Goal: Task Accomplishment & Management: Manage account settings

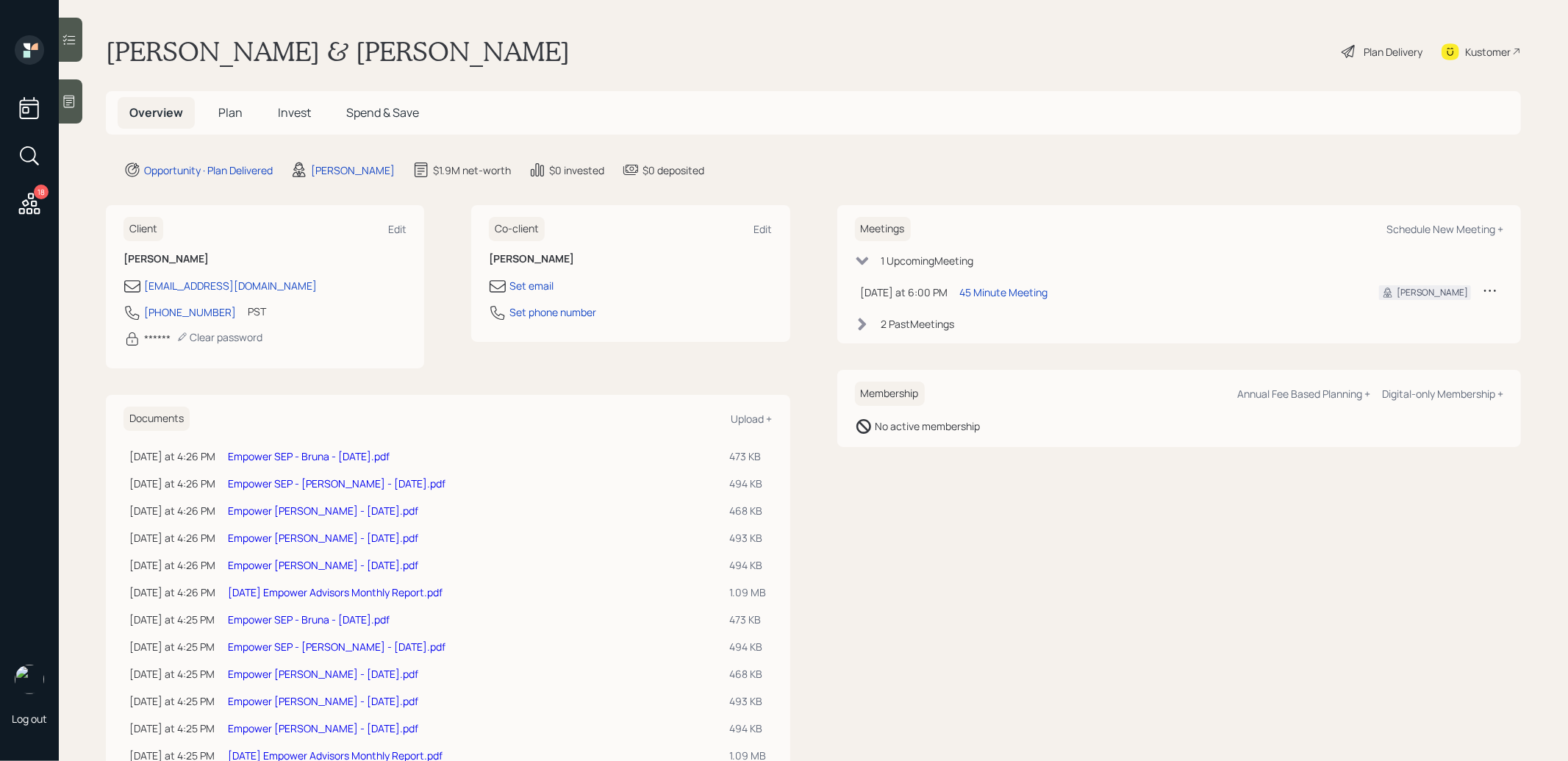
click at [237, 118] on span "Plan" at bounding box center [230, 112] width 24 height 16
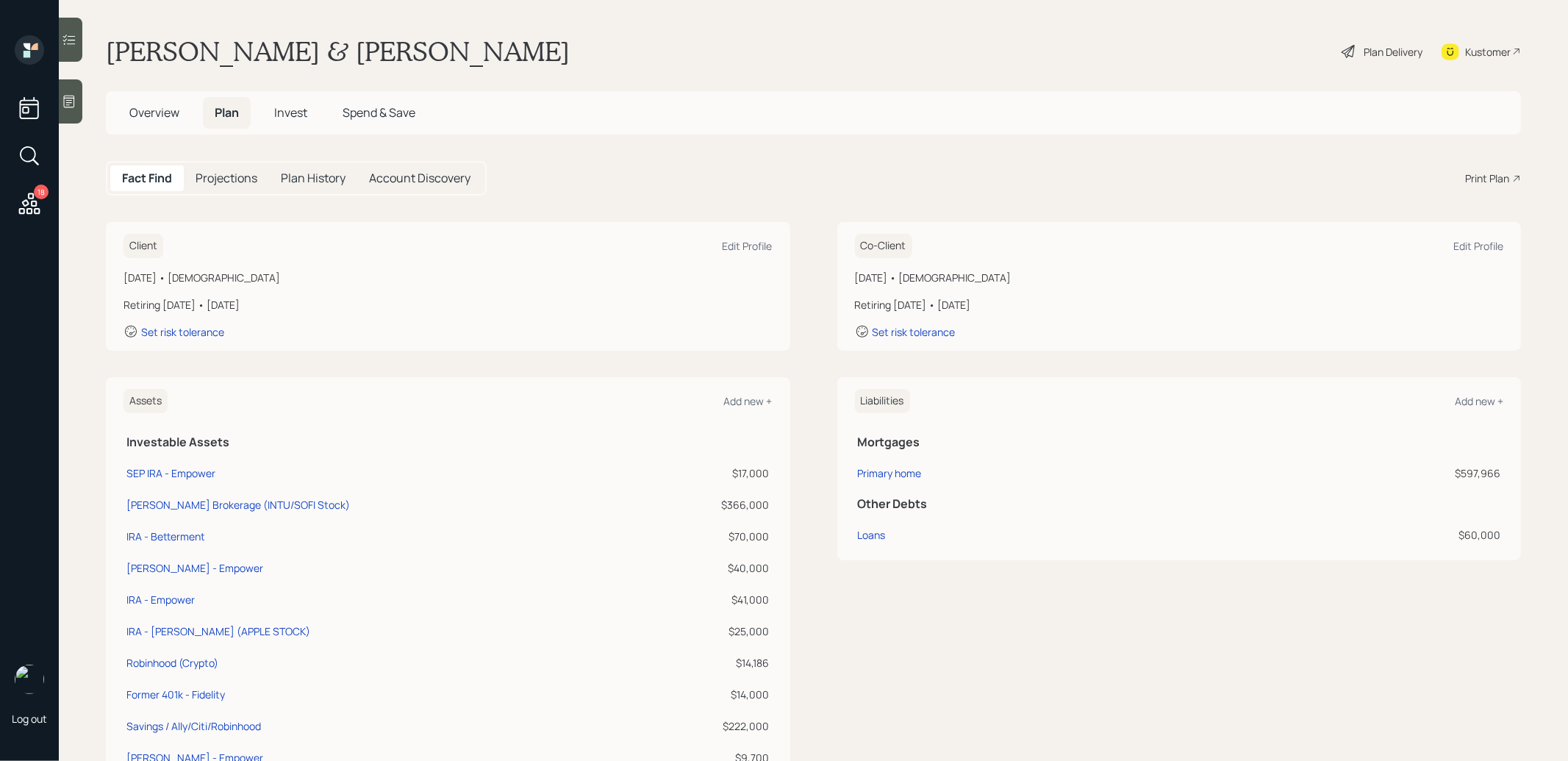
click at [147, 117] on span "Overview" at bounding box center [155, 112] width 50 height 16
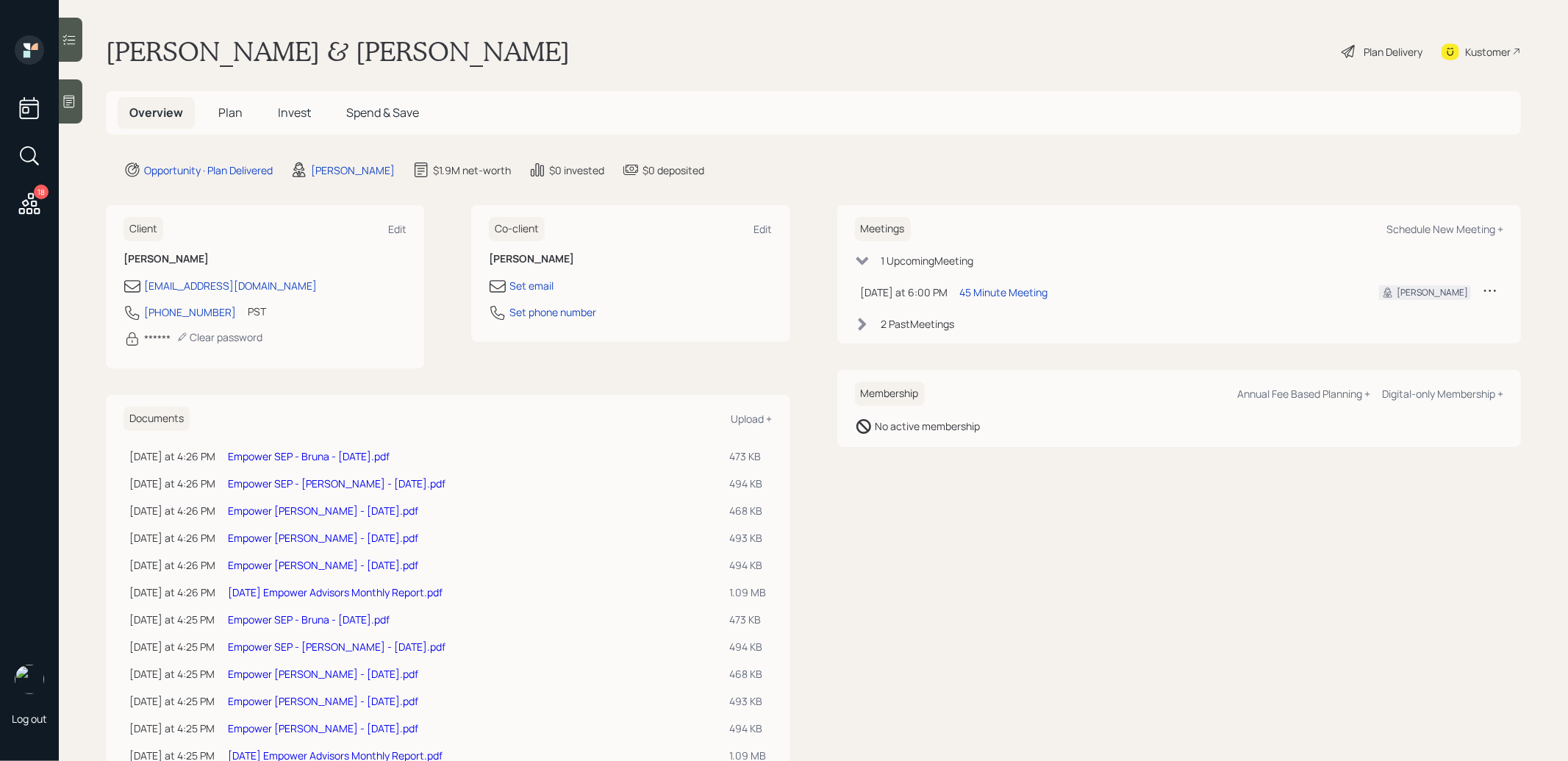
click at [233, 106] on span "Plan" at bounding box center [230, 112] width 24 height 16
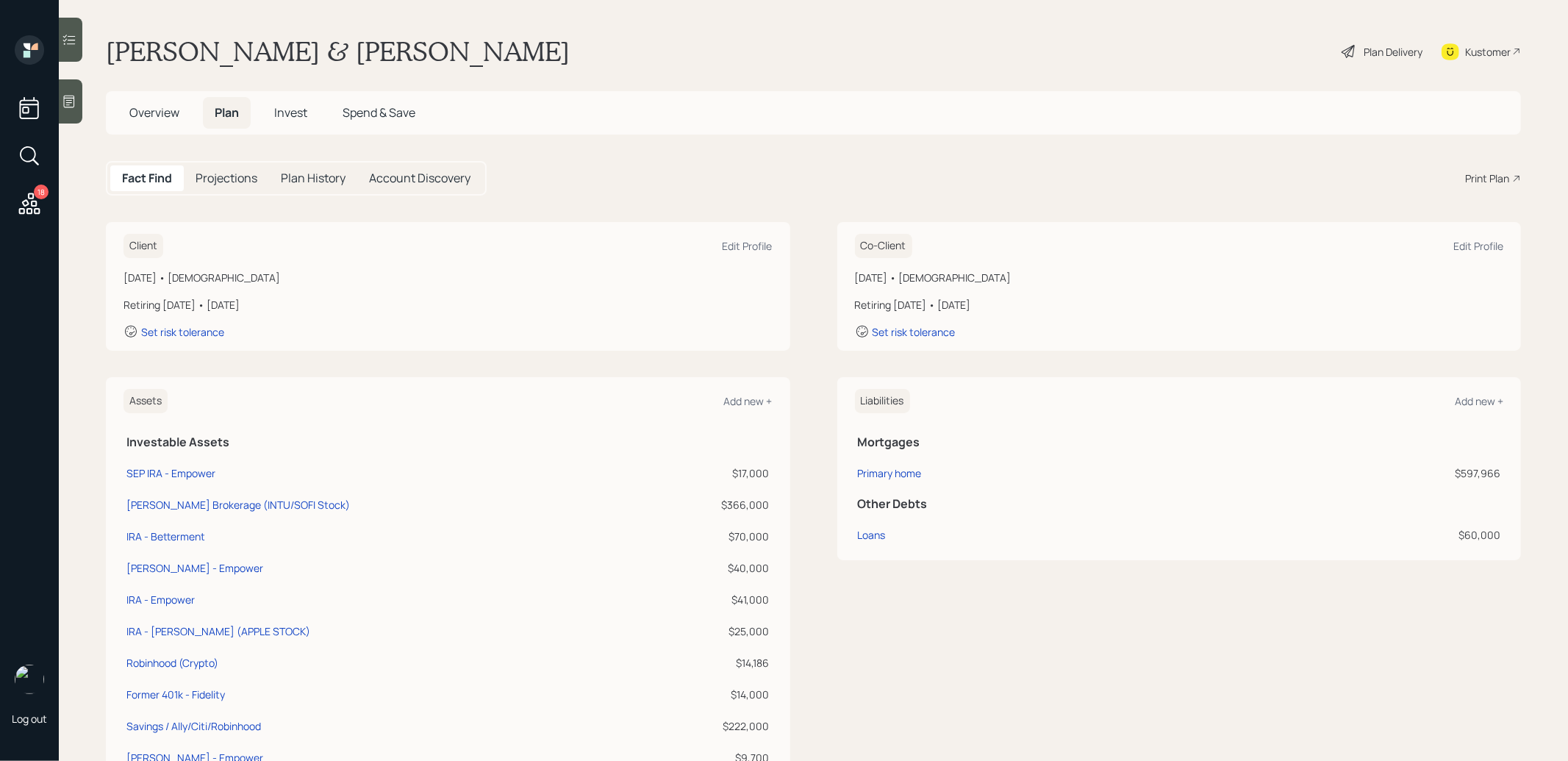
click at [294, 109] on span "Invest" at bounding box center [291, 112] width 33 height 16
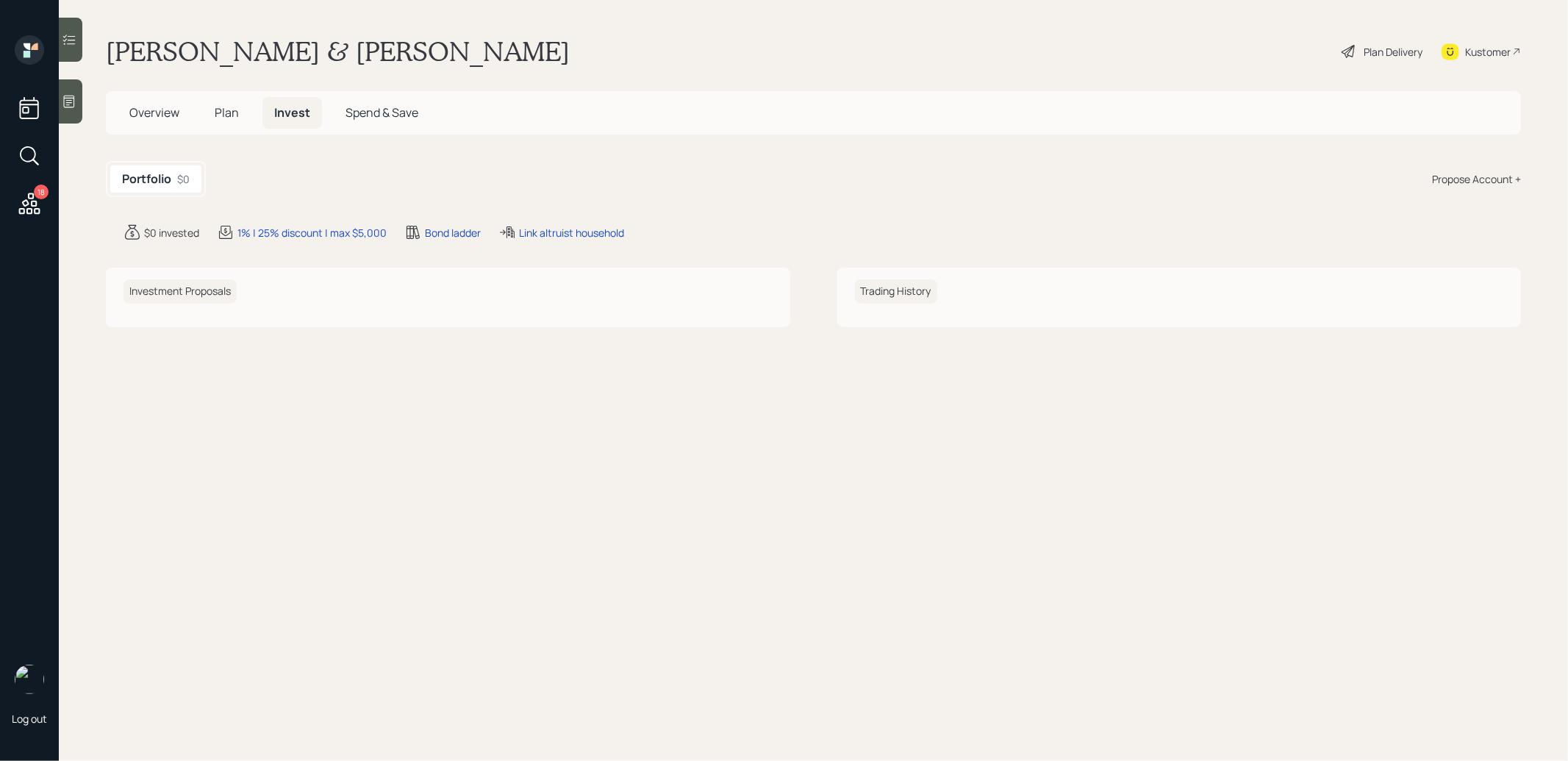
click at [1461, 177] on div "Propose Account +" at bounding box center [1476, 179] width 89 height 16
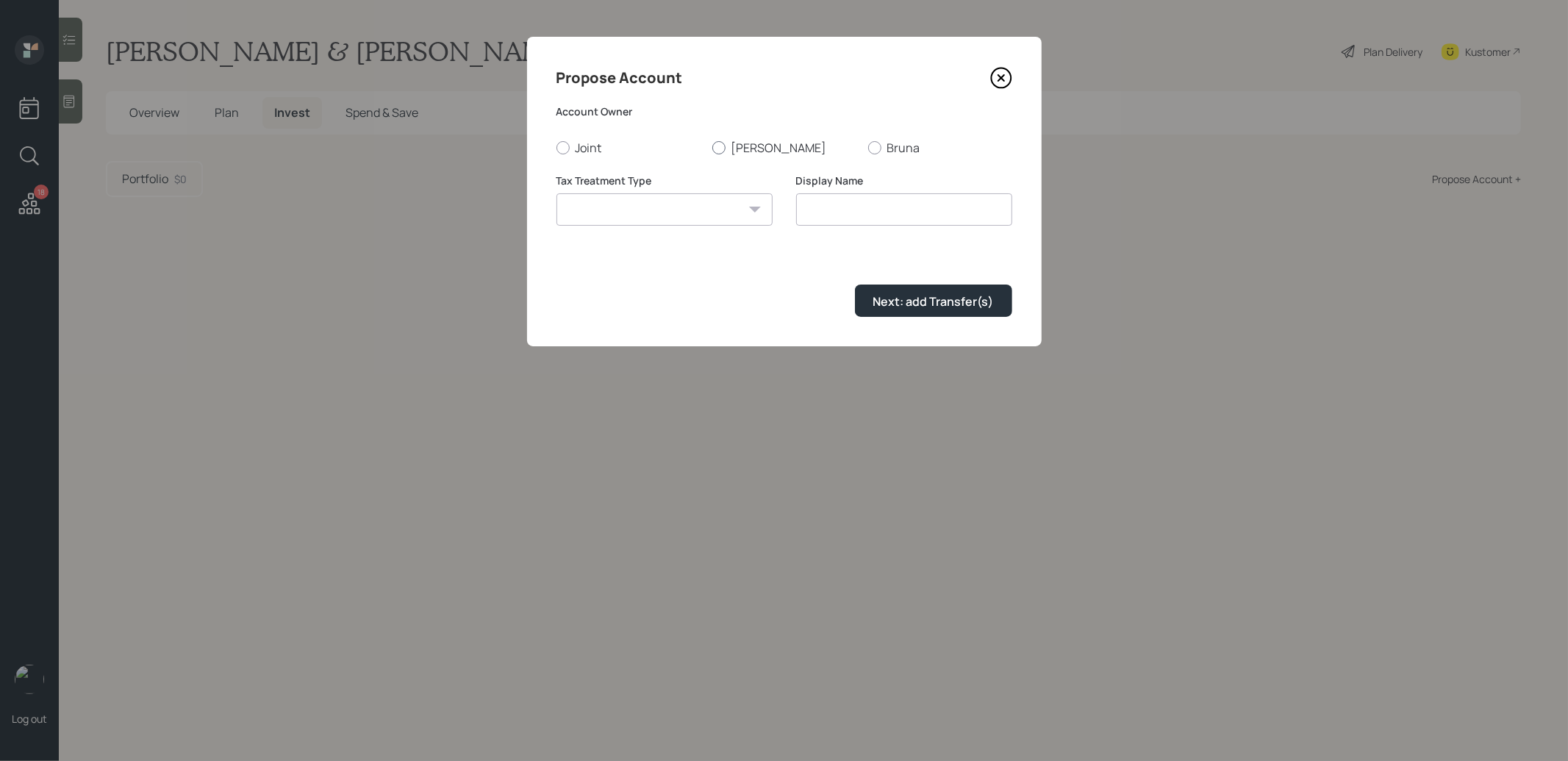
click at [719, 148] on div at bounding box center [718, 147] width 13 height 13
click at [712, 148] on input "Stacy" at bounding box center [712, 147] width 1 height 1
radio input "true"
click at [715, 205] on select "Roth Taxable Traditional" at bounding box center [664, 209] width 216 height 32
select select "traditional"
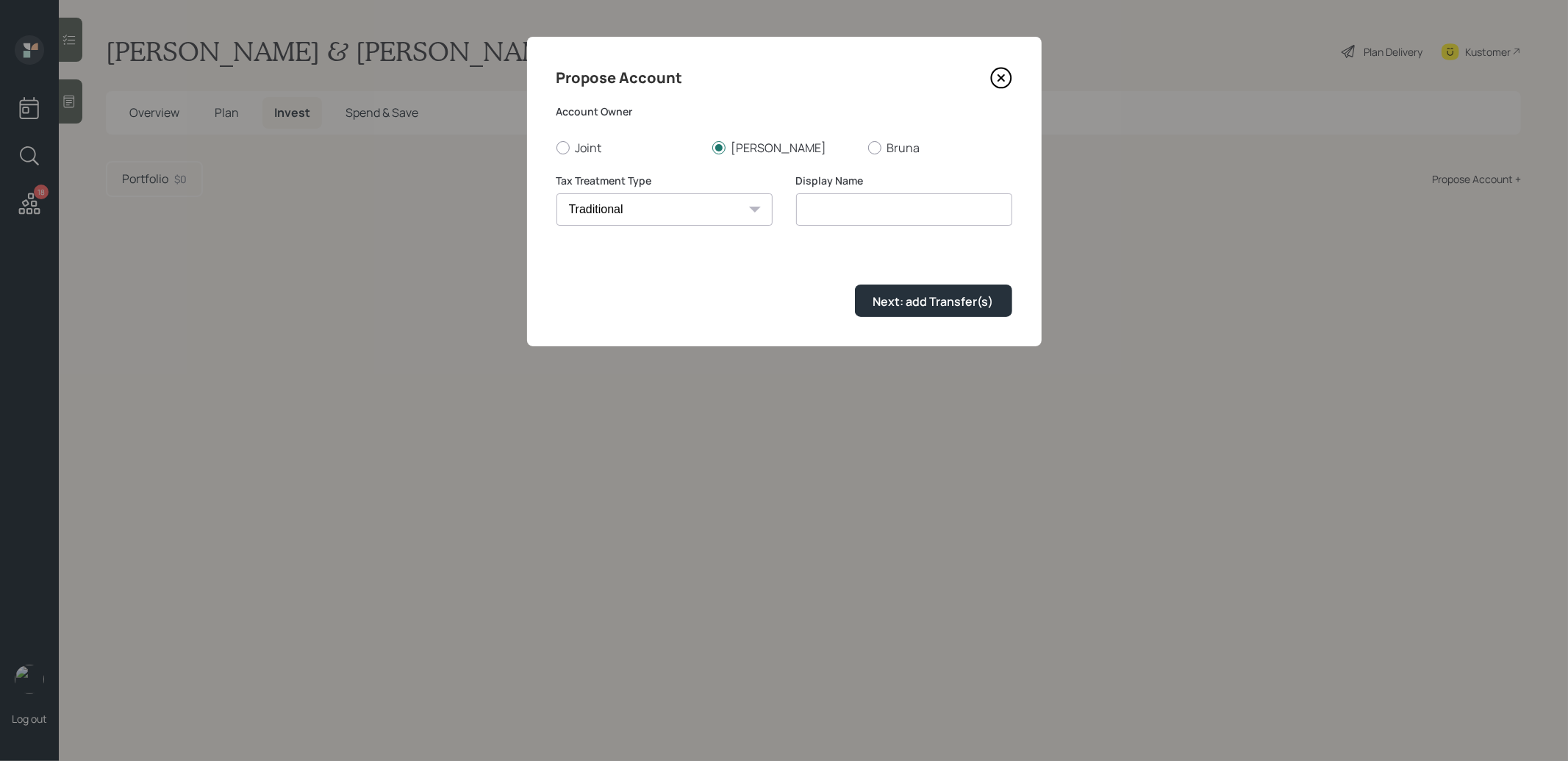
click at [556, 193] on select "Roth Taxable Traditional" at bounding box center [664, 209] width 216 height 32
click at [914, 216] on input "Traditional" at bounding box center [903, 209] width 216 height 32
type input "Traditional IRA"
click at [915, 300] on div "Next: add Transfer(s)" at bounding box center [933, 301] width 120 height 16
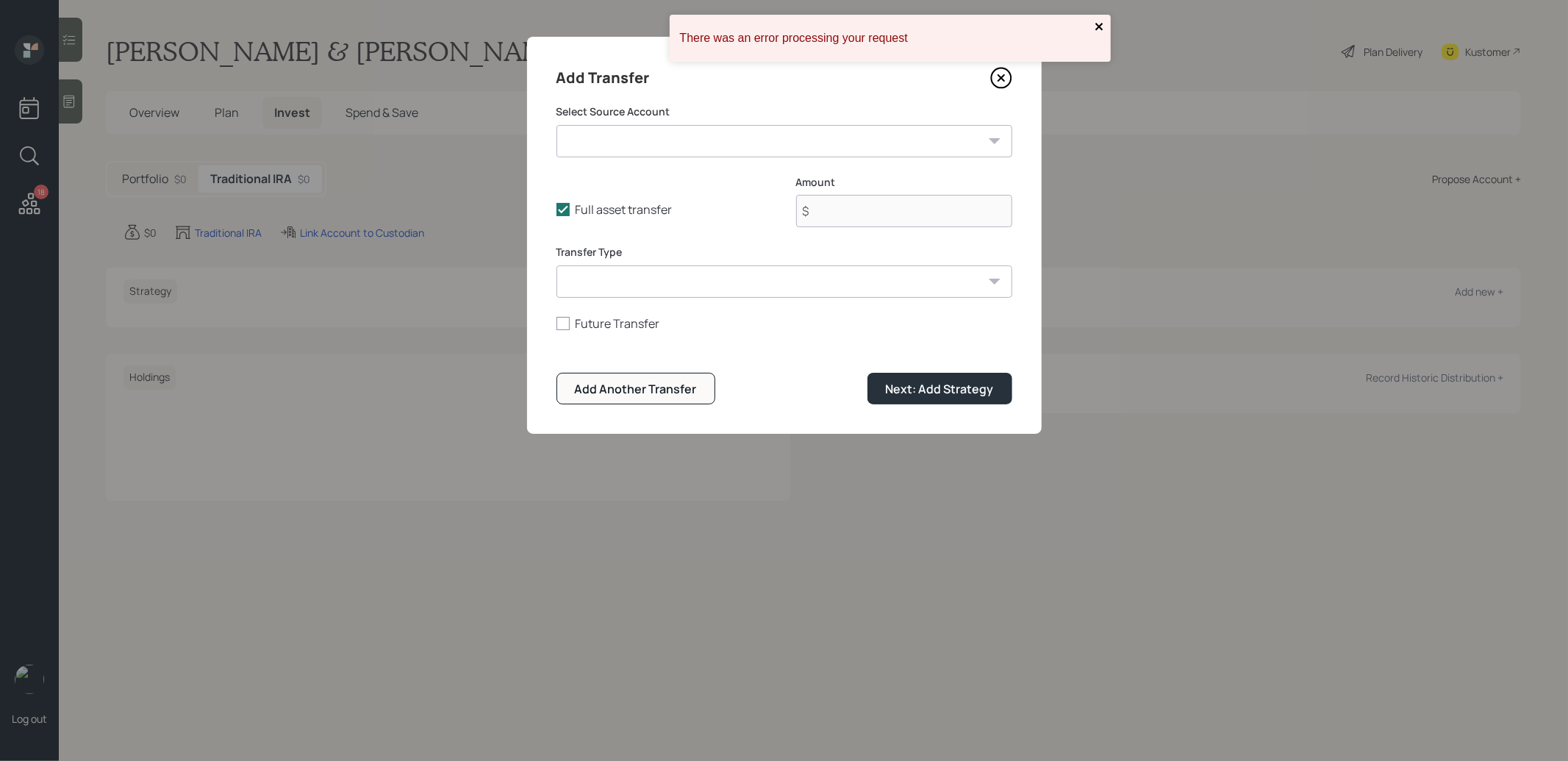
click at [1096, 25] on icon "close" at bounding box center [1099, 26] width 10 height 12
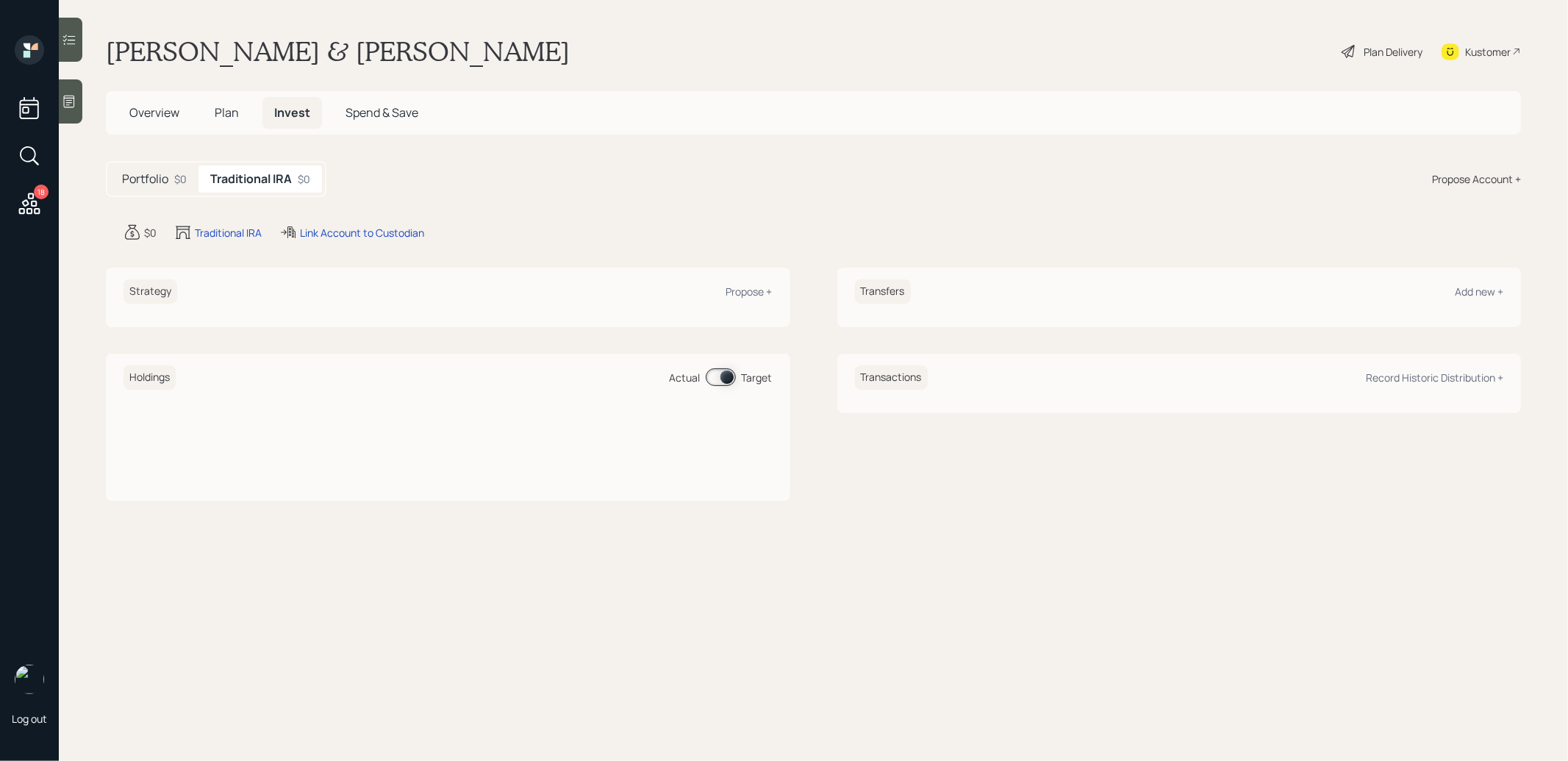
click at [230, 108] on span "Plan" at bounding box center [227, 112] width 24 height 16
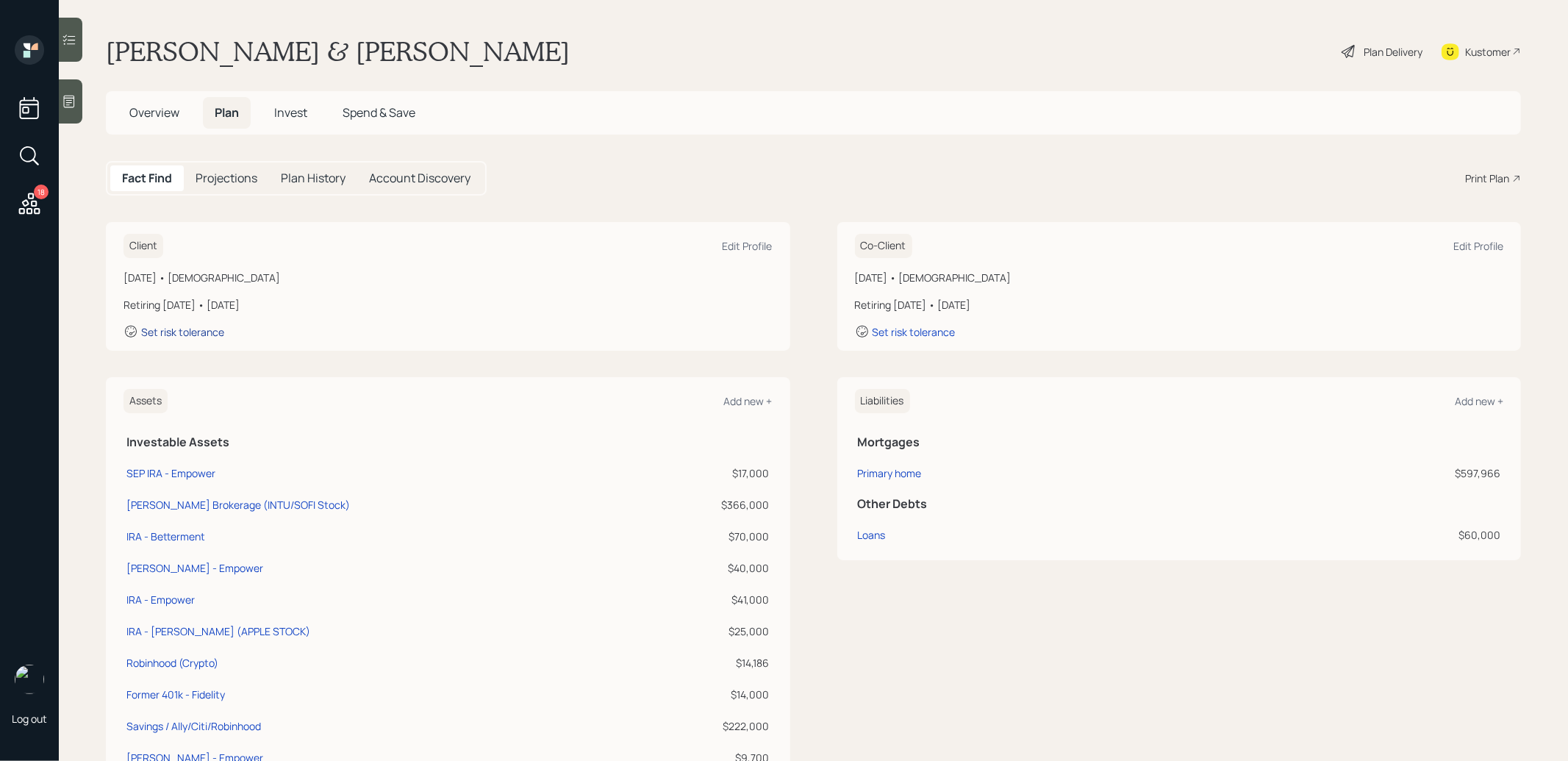
click at [184, 332] on div "Set risk tolerance" at bounding box center [182, 331] width 83 height 14
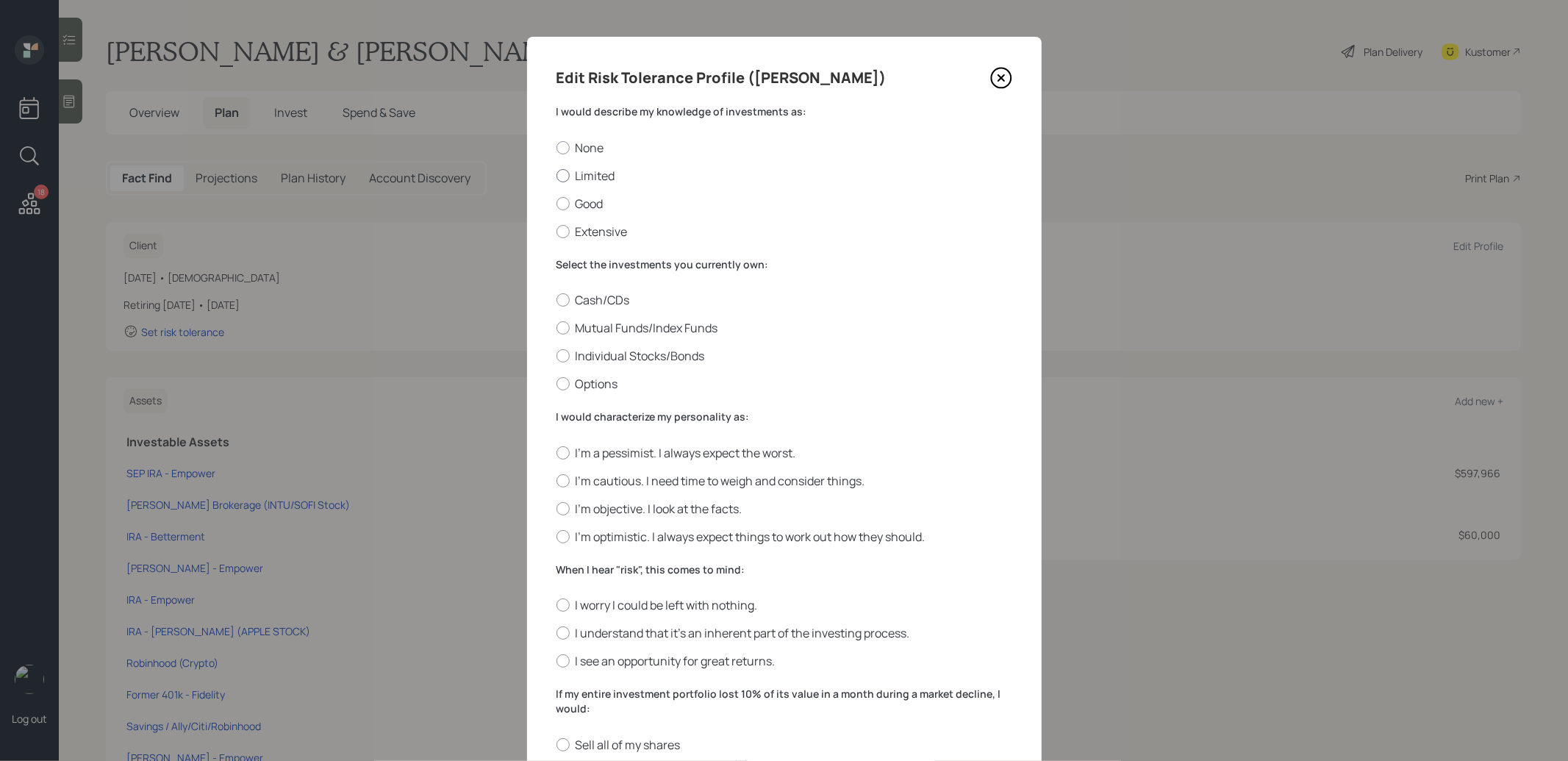
click at [566, 173] on div at bounding box center [563, 176] width 13 height 13
click at [556, 175] on input "Limited" at bounding box center [555, 175] width 1 height 1
radio input "true"
click at [562, 331] on div at bounding box center [563, 328] width 13 height 13
click at [556, 329] on input "Mutual Funds/Index Funds" at bounding box center [555, 328] width 1 height 1
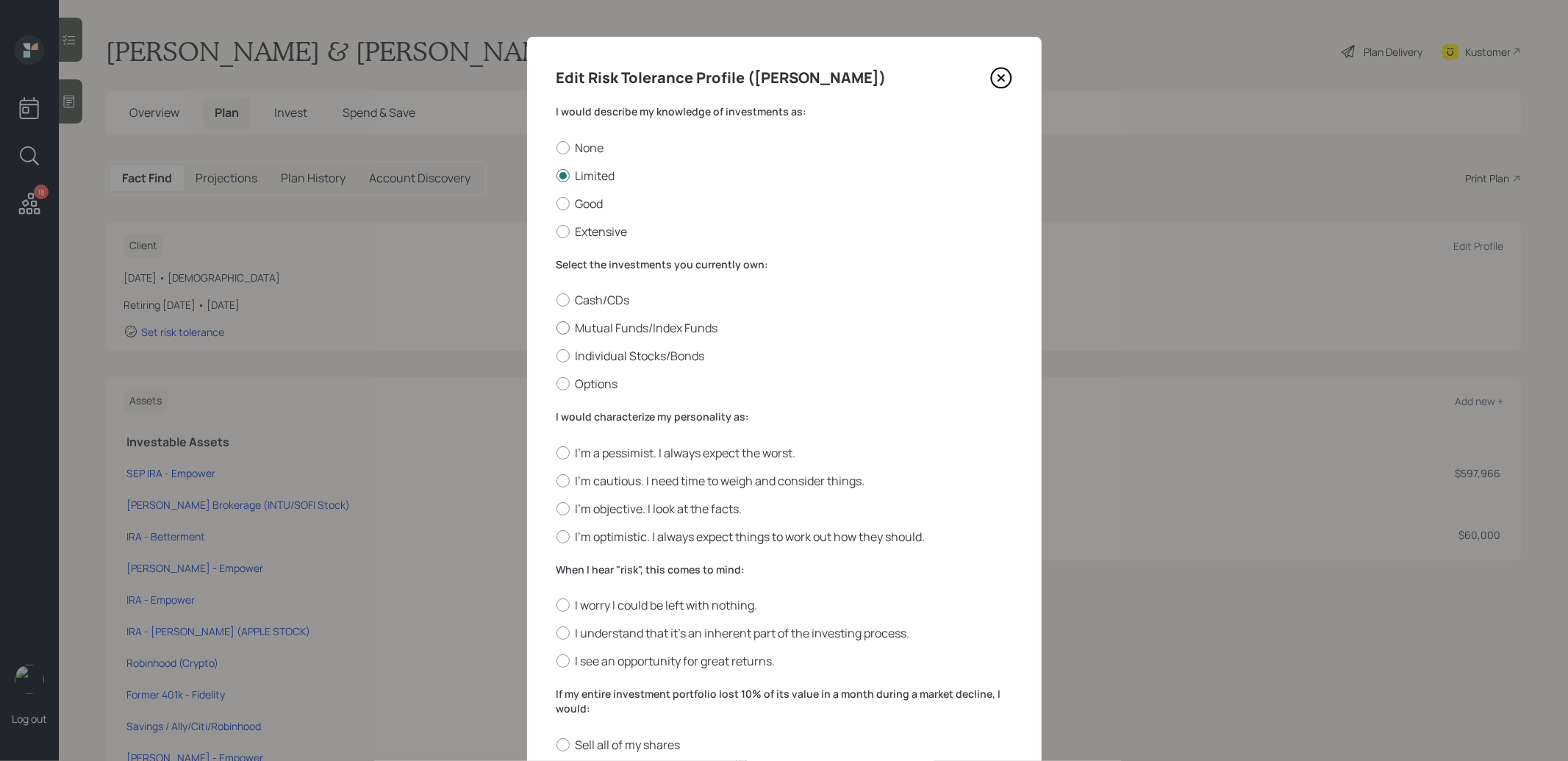
radio input "true"
click at [562, 357] on div at bounding box center [563, 356] width 13 height 13
click at [556, 356] on input "Individual Stocks/Bonds" at bounding box center [555, 356] width 1 height 1
radio input "true"
click at [563, 509] on div at bounding box center [563, 508] width 13 height 13
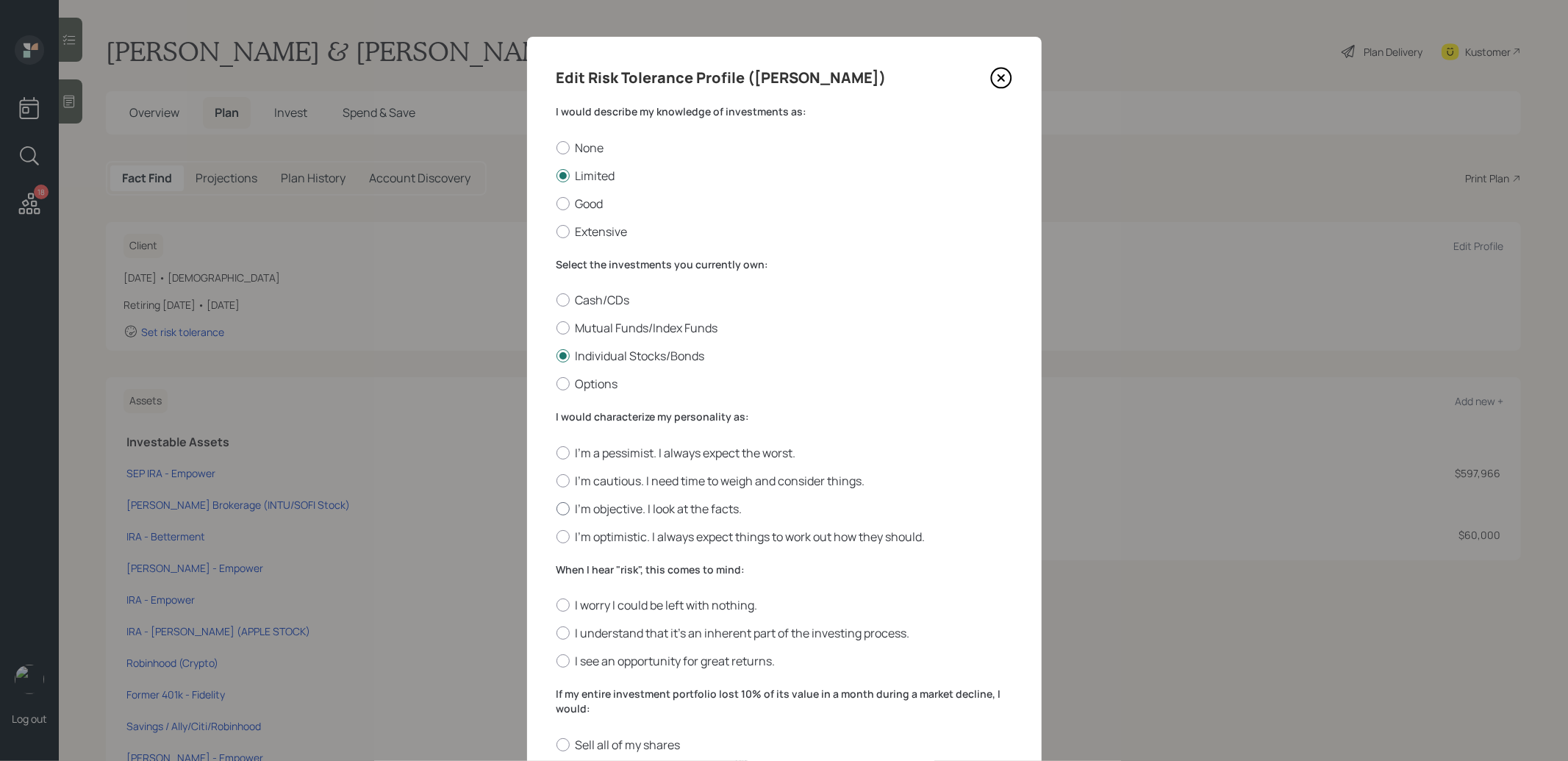
click at [556, 508] on input "I'm objective. I look at the facts." at bounding box center [555, 508] width 1 height 1
radio input "true"
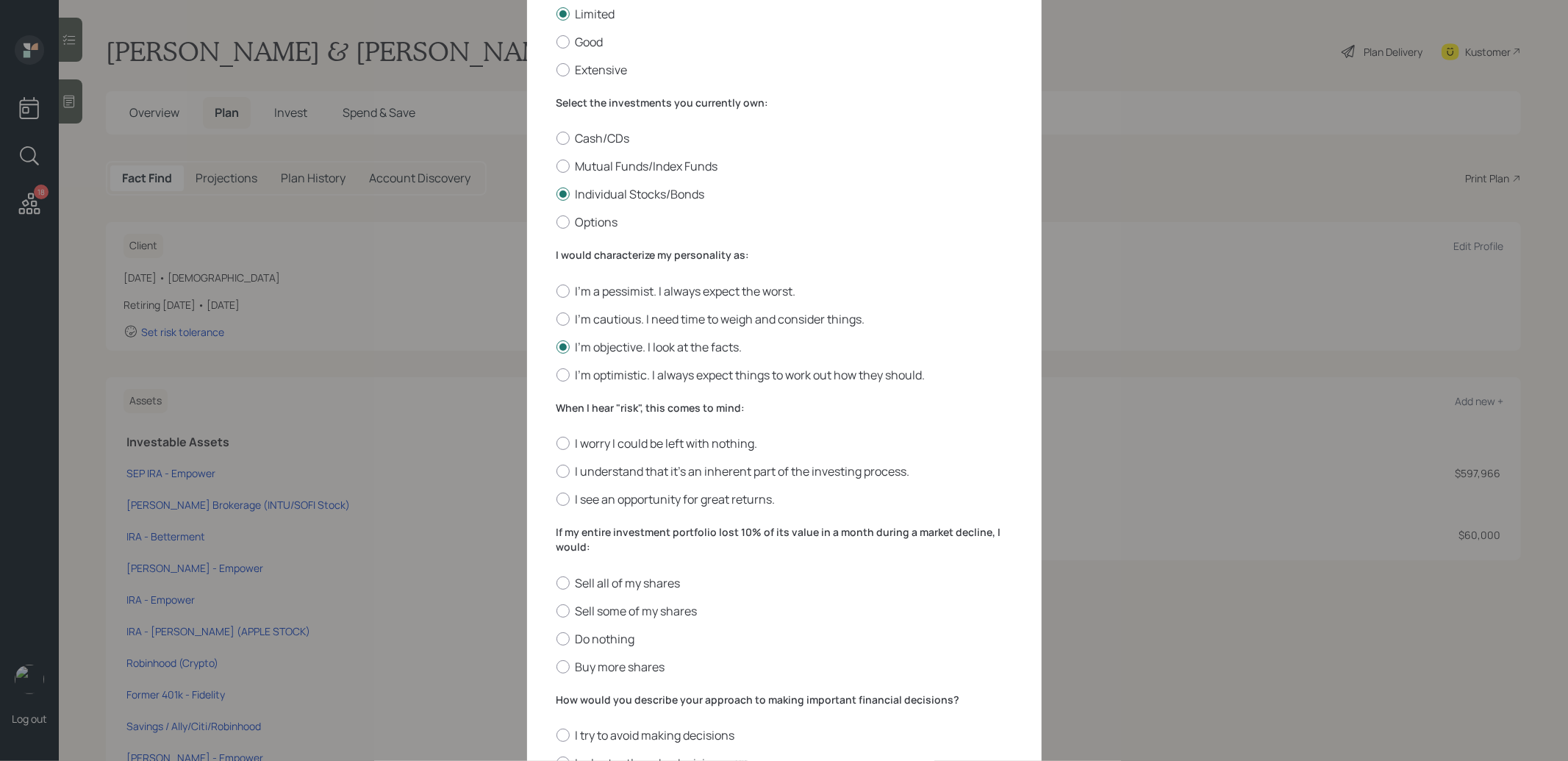
scroll to position [238, 0]
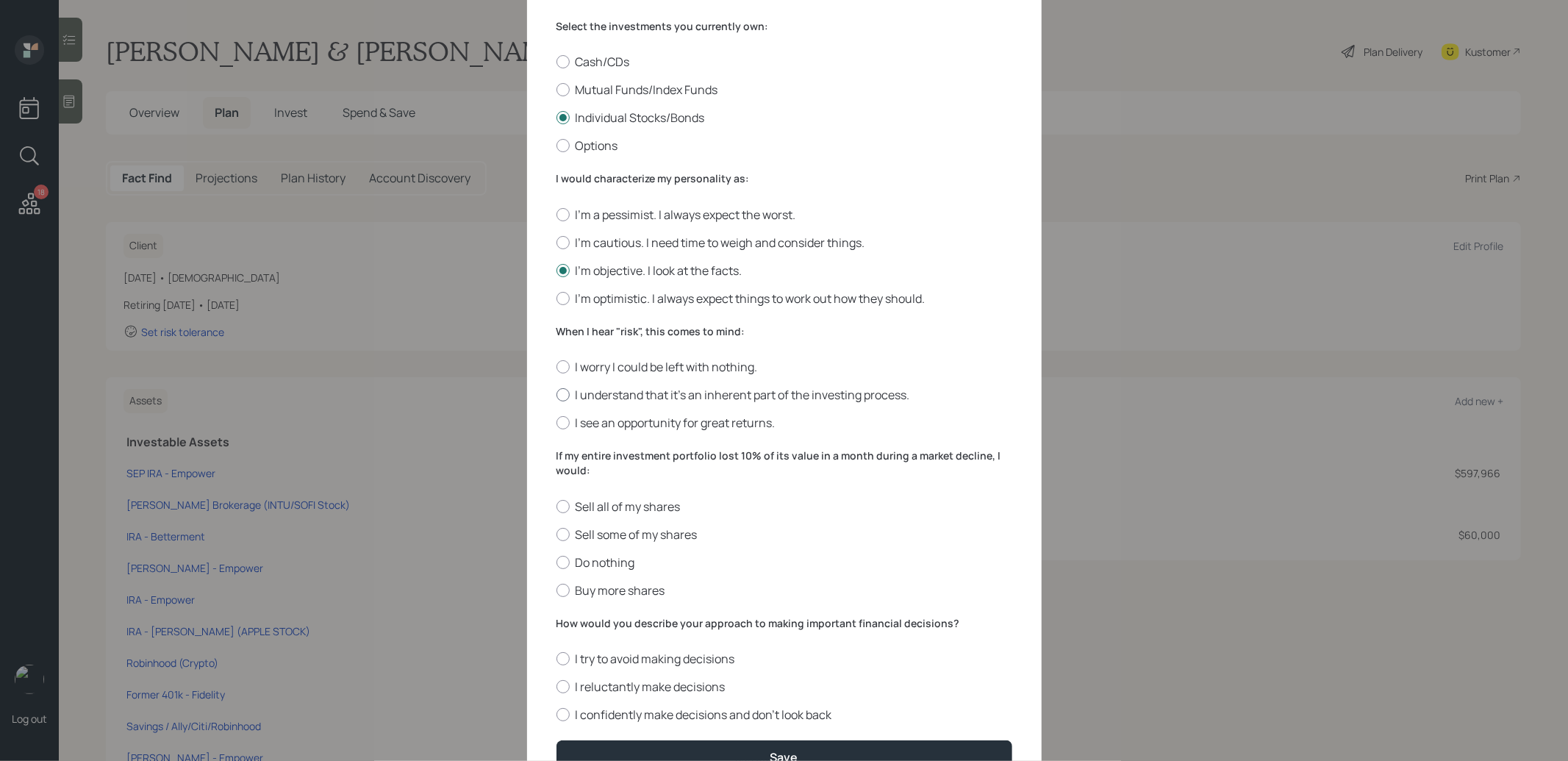
click at [563, 394] on div at bounding box center [563, 394] width 13 height 13
click at [556, 394] on input "I understand that it’s an inherent part of the investing process." at bounding box center [555, 394] width 1 height 1
radio input "true"
click at [561, 563] on div at bounding box center [563, 562] width 13 height 13
click at [556, 562] on input "Do nothing" at bounding box center [555, 562] width 1 height 1
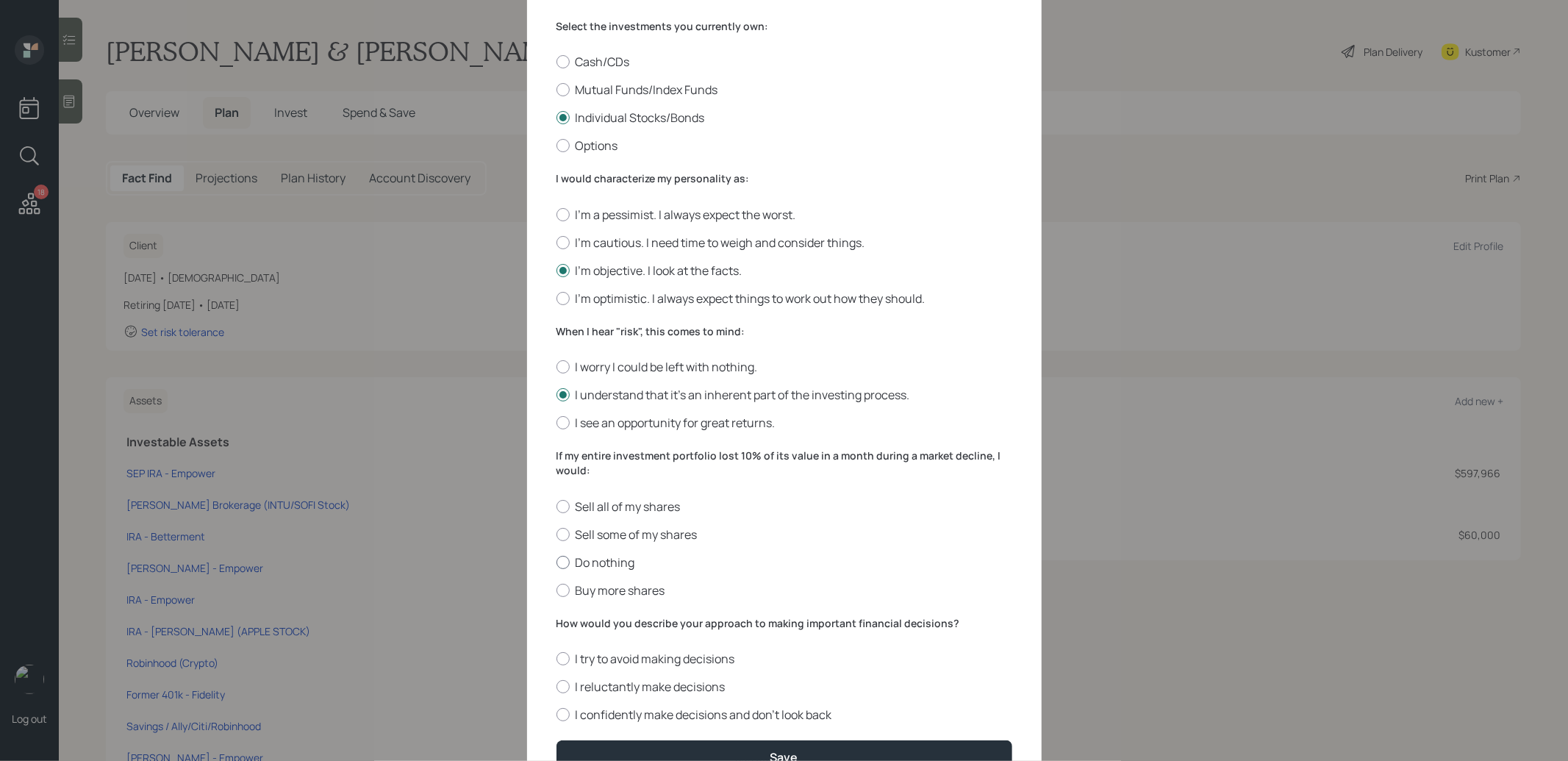
radio input "true"
click at [564, 718] on div at bounding box center [563, 715] width 13 height 13
click at [556, 716] on input "I confidently make decisions and don’t look back" at bounding box center [555, 715] width 1 height 1
radio input "true"
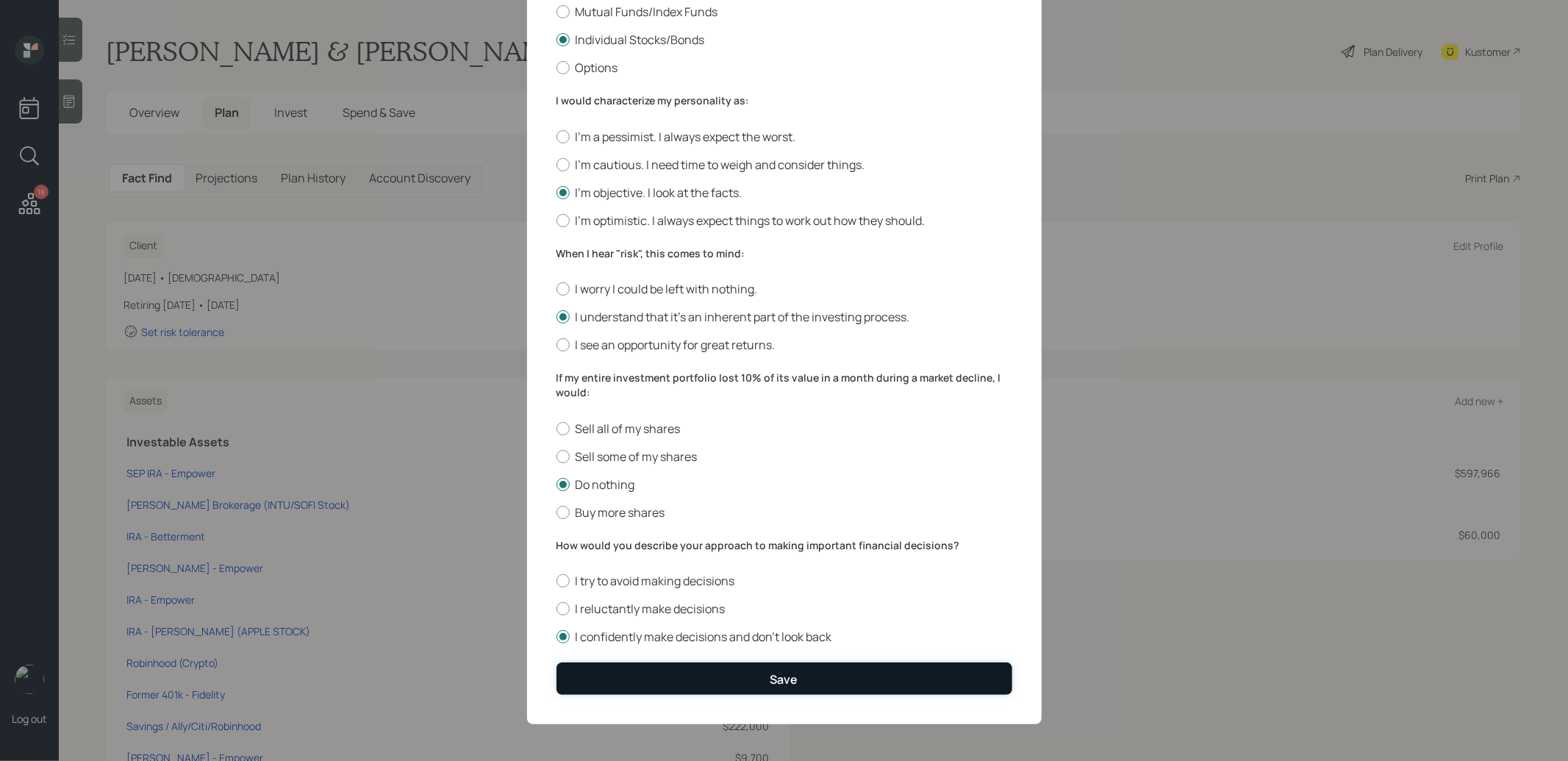
click at [624, 683] on button "Save" at bounding box center [784, 678] width 455 height 31
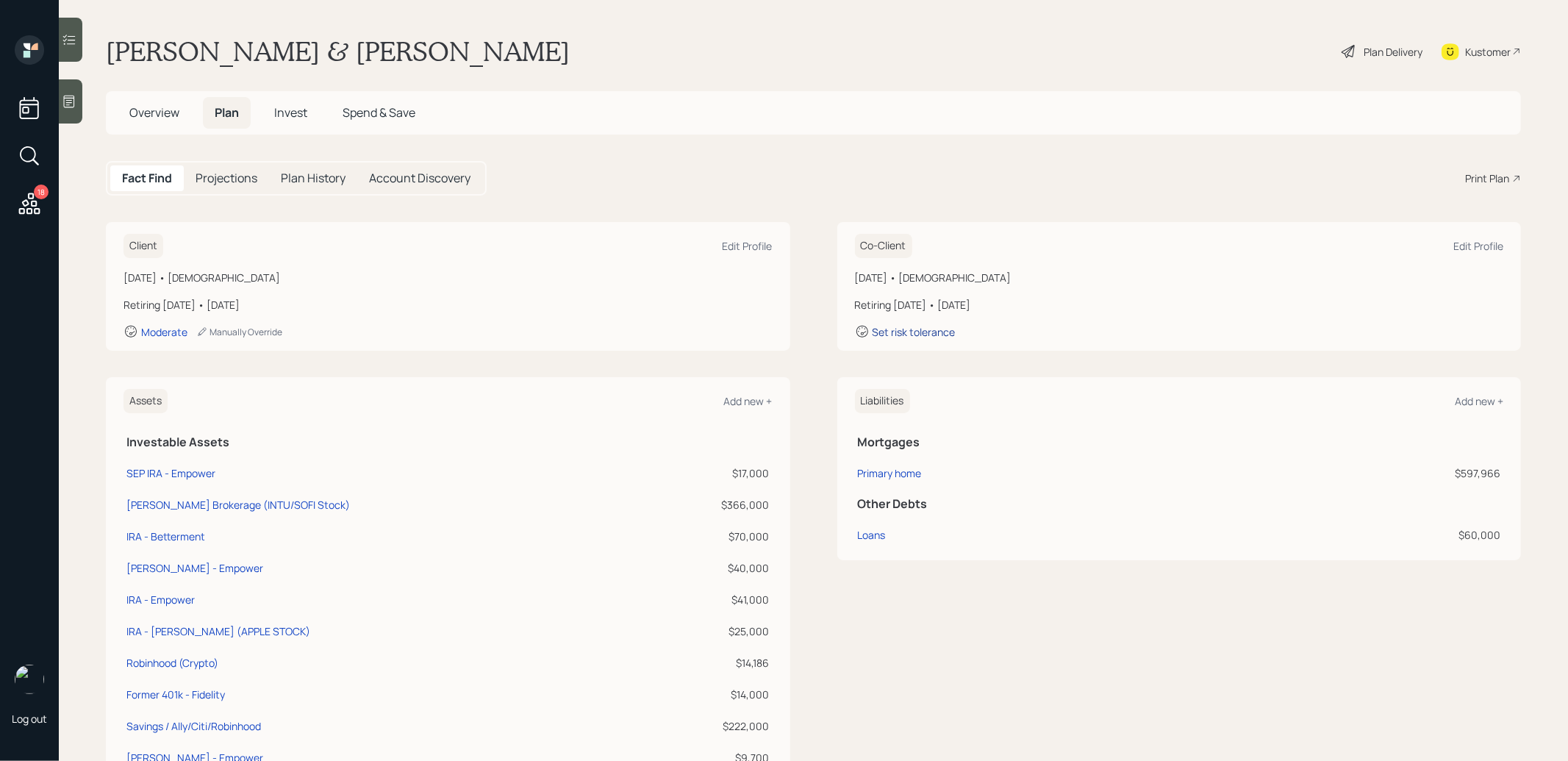
click at [940, 327] on div "Set risk tolerance" at bounding box center [914, 331] width 83 height 14
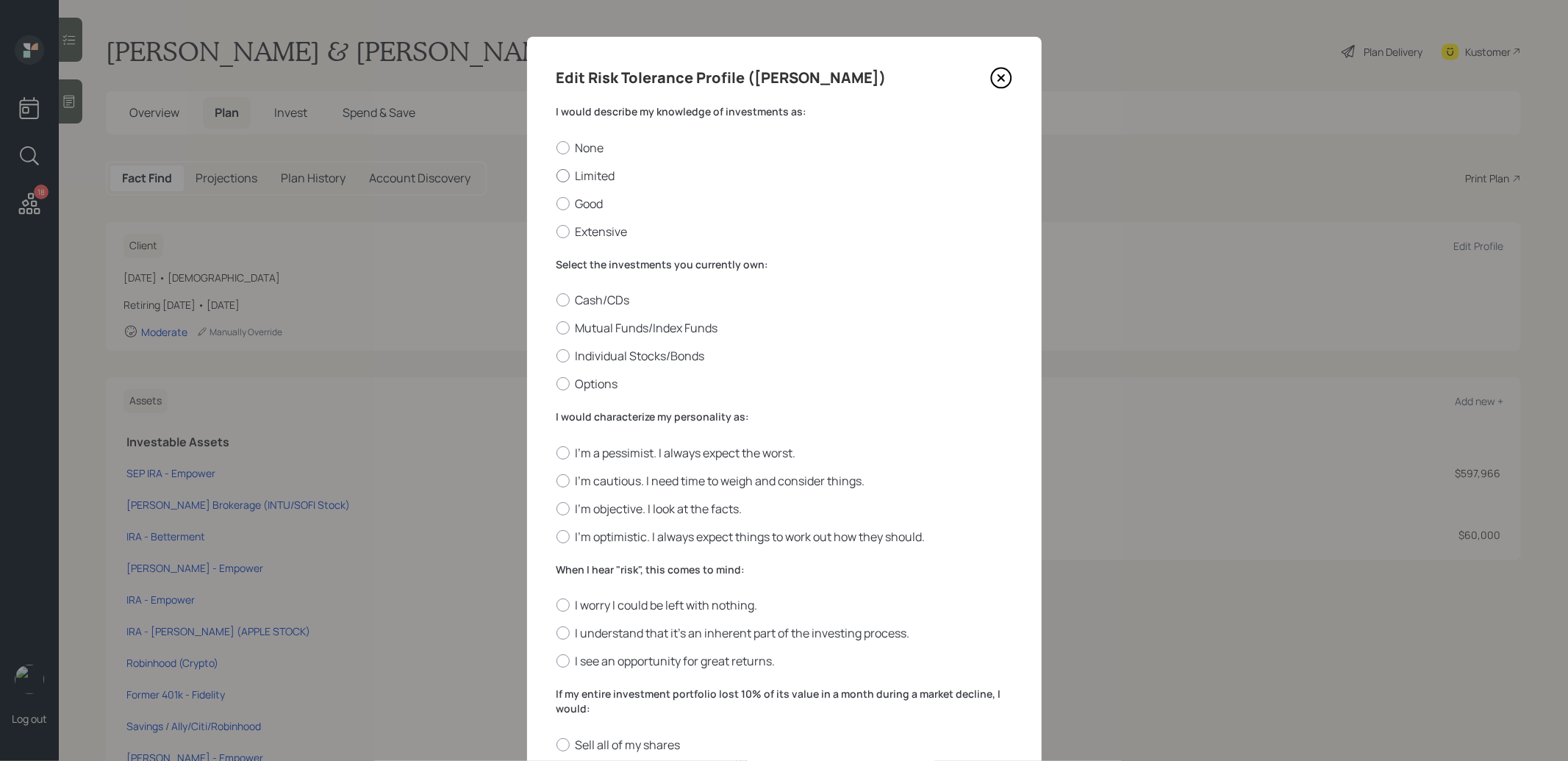
click at [561, 170] on div at bounding box center [563, 176] width 13 height 13
click at [556, 175] on input "Limited" at bounding box center [555, 175] width 1 height 1
radio input "true"
click at [562, 355] on div at bounding box center [563, 356] width 13 height 13
click at [556, 356] on input "Individual Stocks/Bonds" at bounding box center [555, 356] width 1 height 1
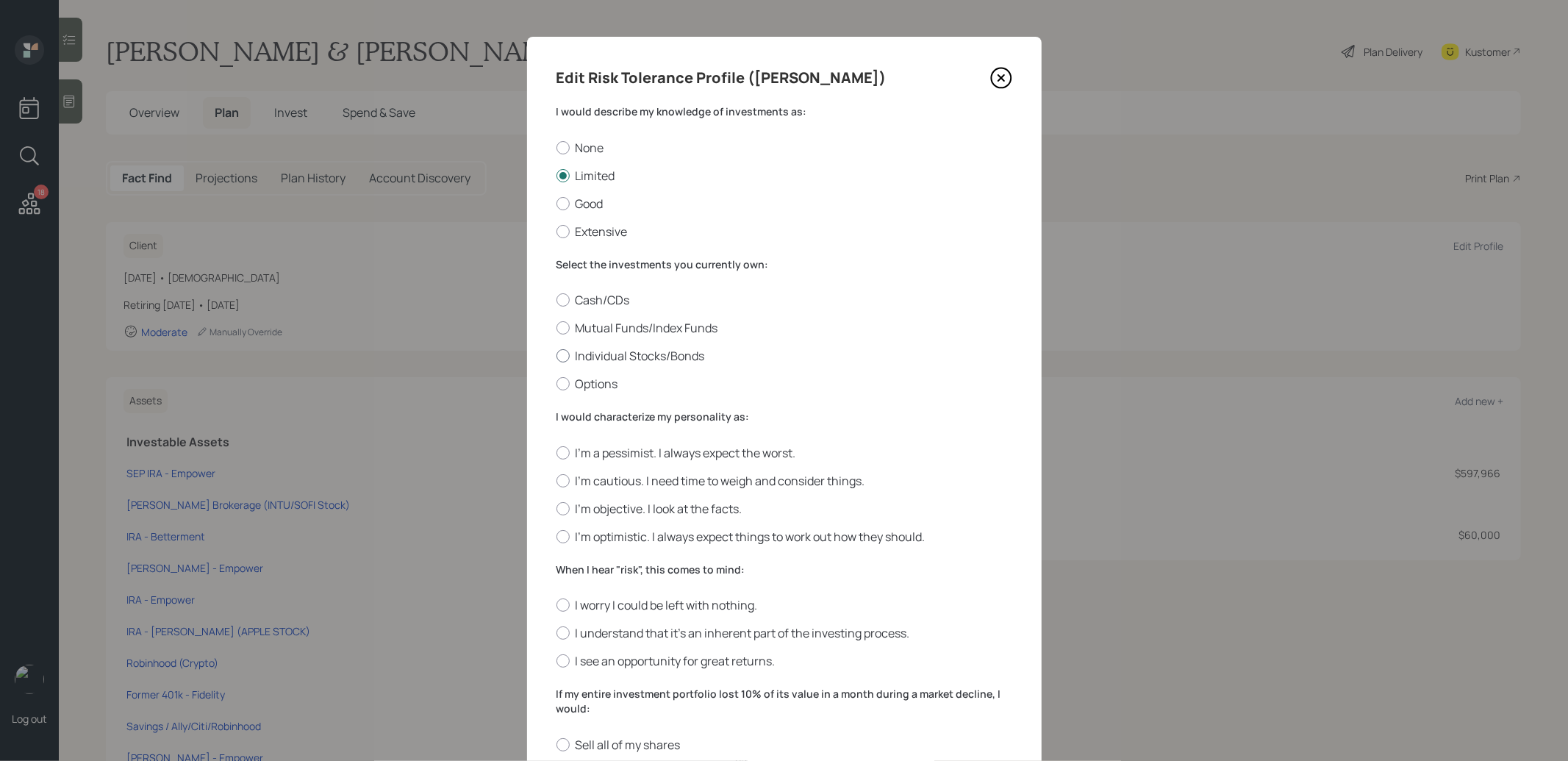
radio input "true"
click at [562, 511] on div at bounding box center [563, 508] width 13 height 13
click at [556, 508] on input "I'm objective. I look at the facts." at bounding box center [555, 508] width 1 height 1
radio input "true"
click at [562, 637] on div at bounding box center [563, 632] width 13 height 13
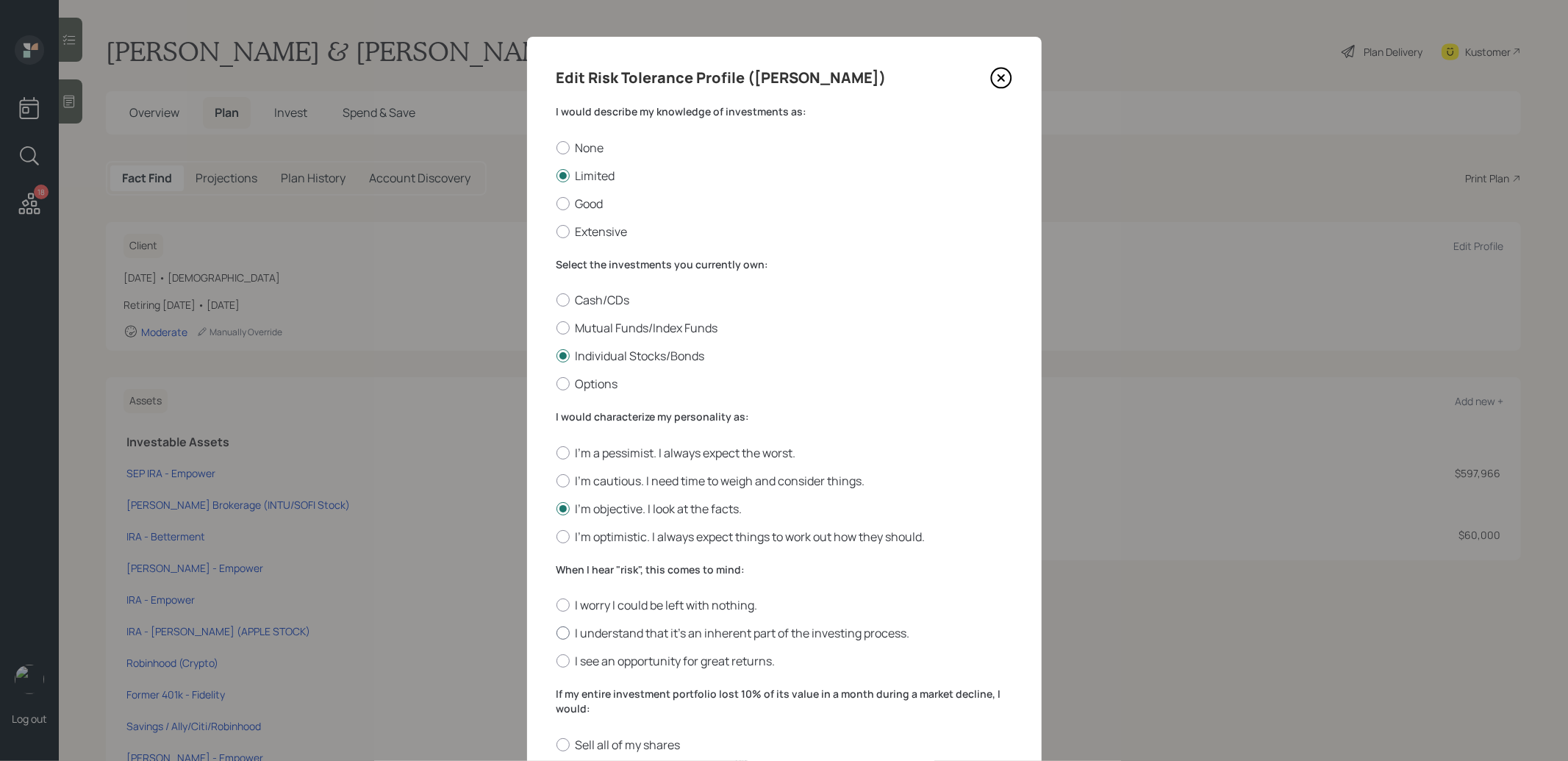
click at [556, 633] on input "I understand that it’s an inherent part of the investing process." at bounding box center [555, 633] width 1 height 1
radio input "true"
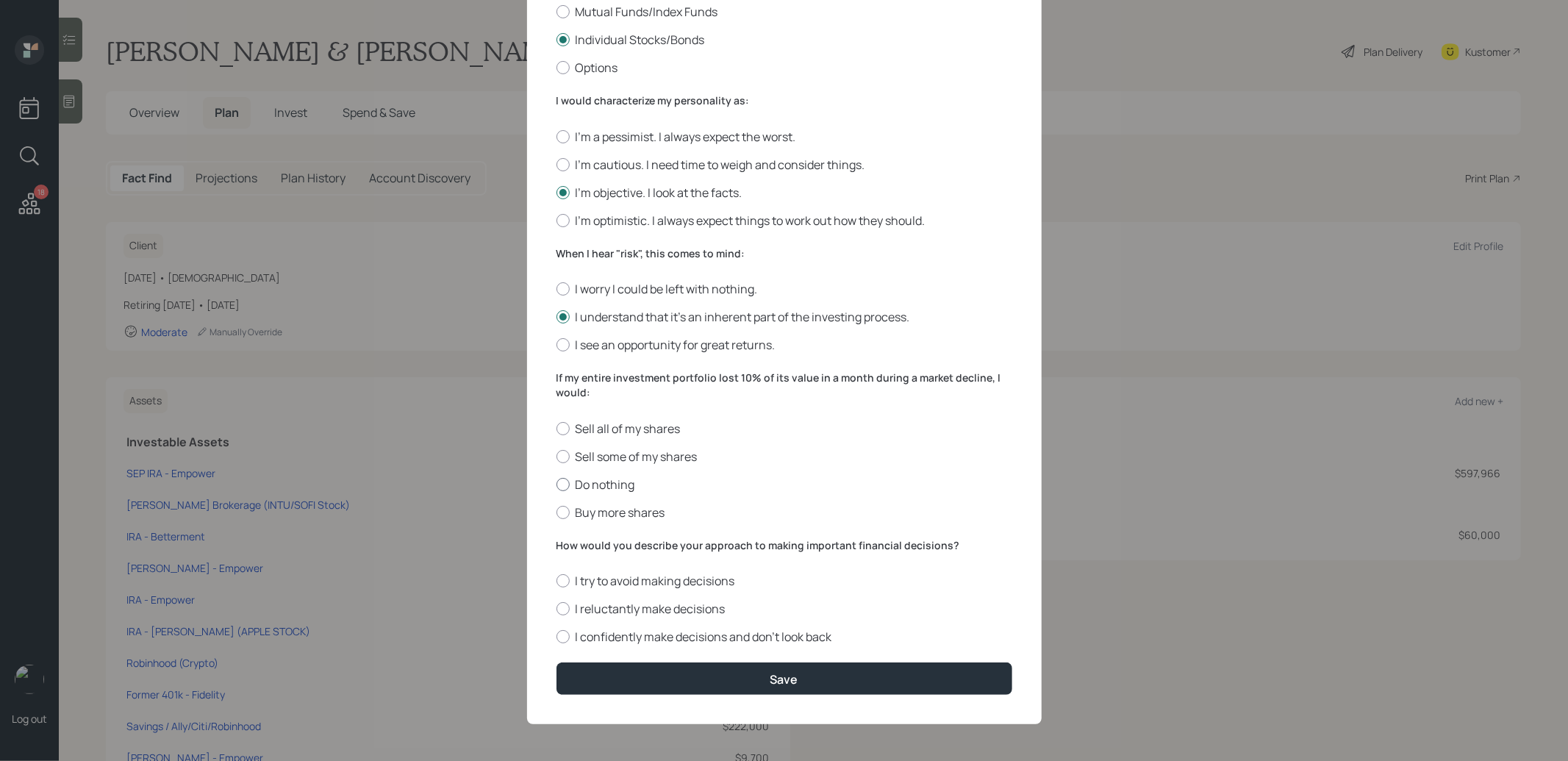
click at [566, 483] on div at bounding box center [563, 484] width 13 height 13
click at [556, 483] on input "Do nothing" at bounding box center [555, 483] width 1 height 1
radio input "true"
click at [565, 642] on div at bounding box center [563, 636] width 13 height 13
click at [556, 637] on input "I confidently make decisions and don’t look back" at bounding box center [555, 637] width 1 height 1
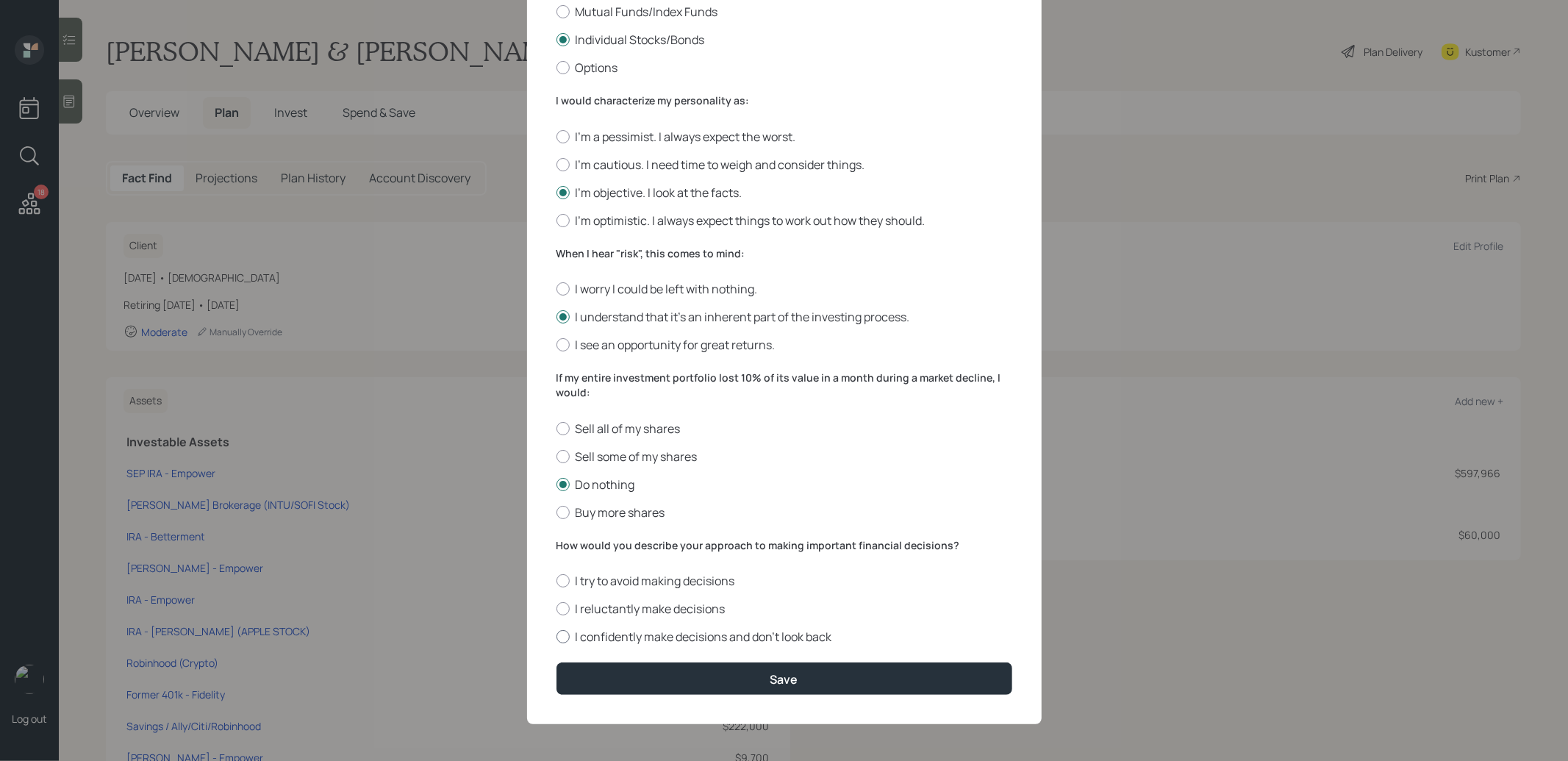
radio input "true"
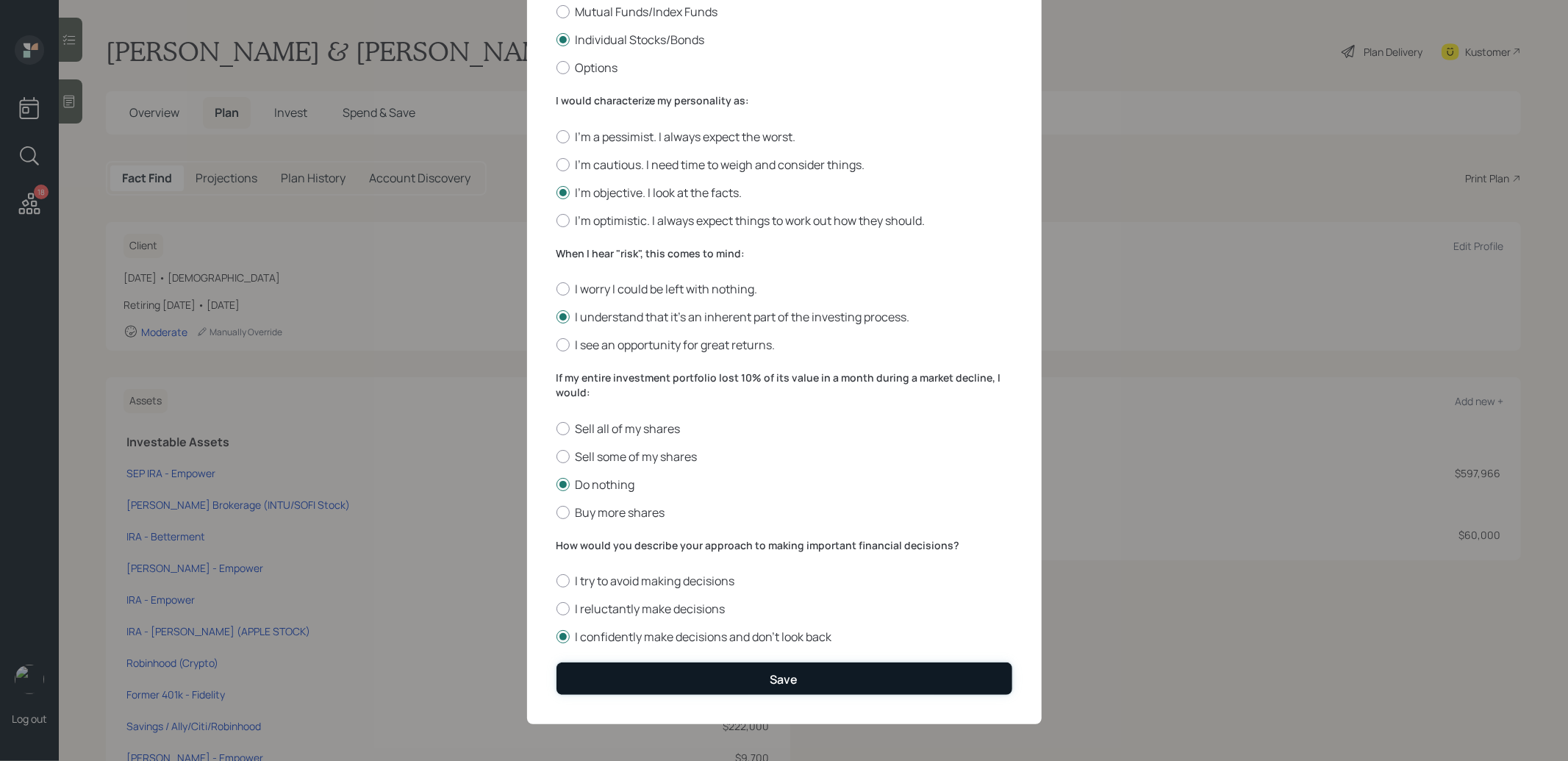
click at [601, 676] on button "Save" at bounding box center [784, 678] width 455 height 31
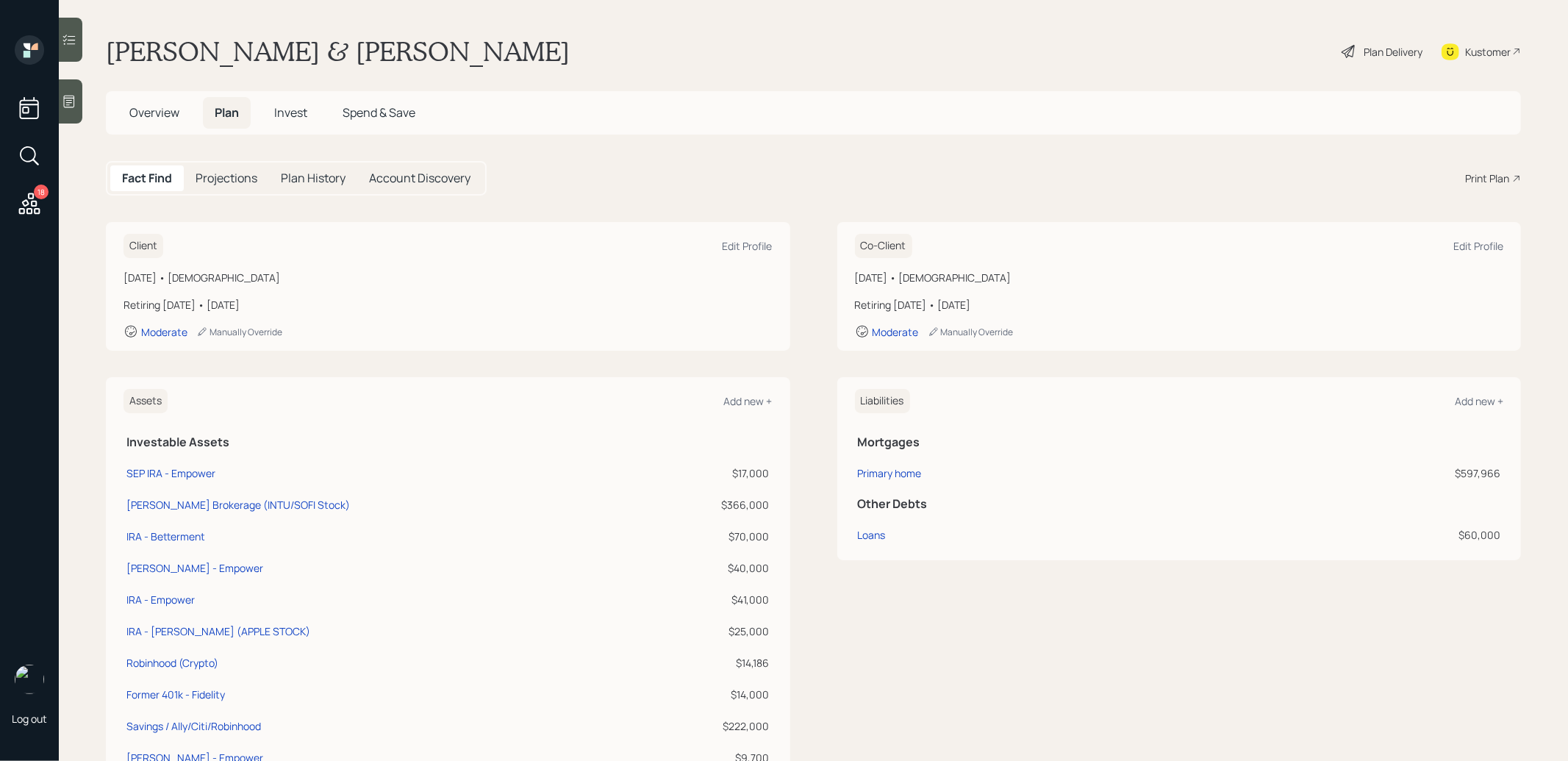
click at [290, 113] on span "Invest" at bounding box center [291, 112] width 33 height 16
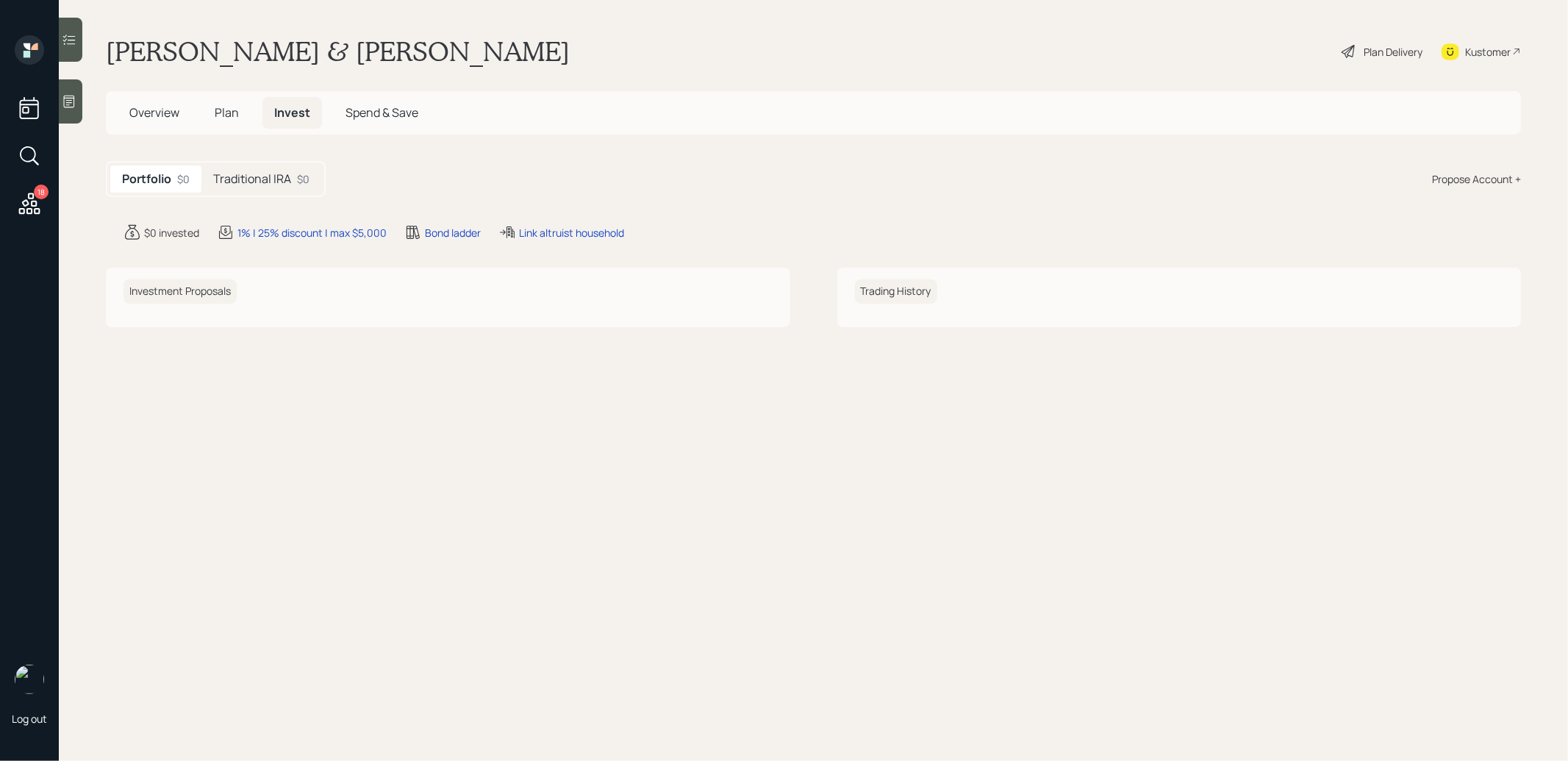
click at [1478, 174] on div "Propose Account +" at bounding box center [1476, 179] width 89 height 16
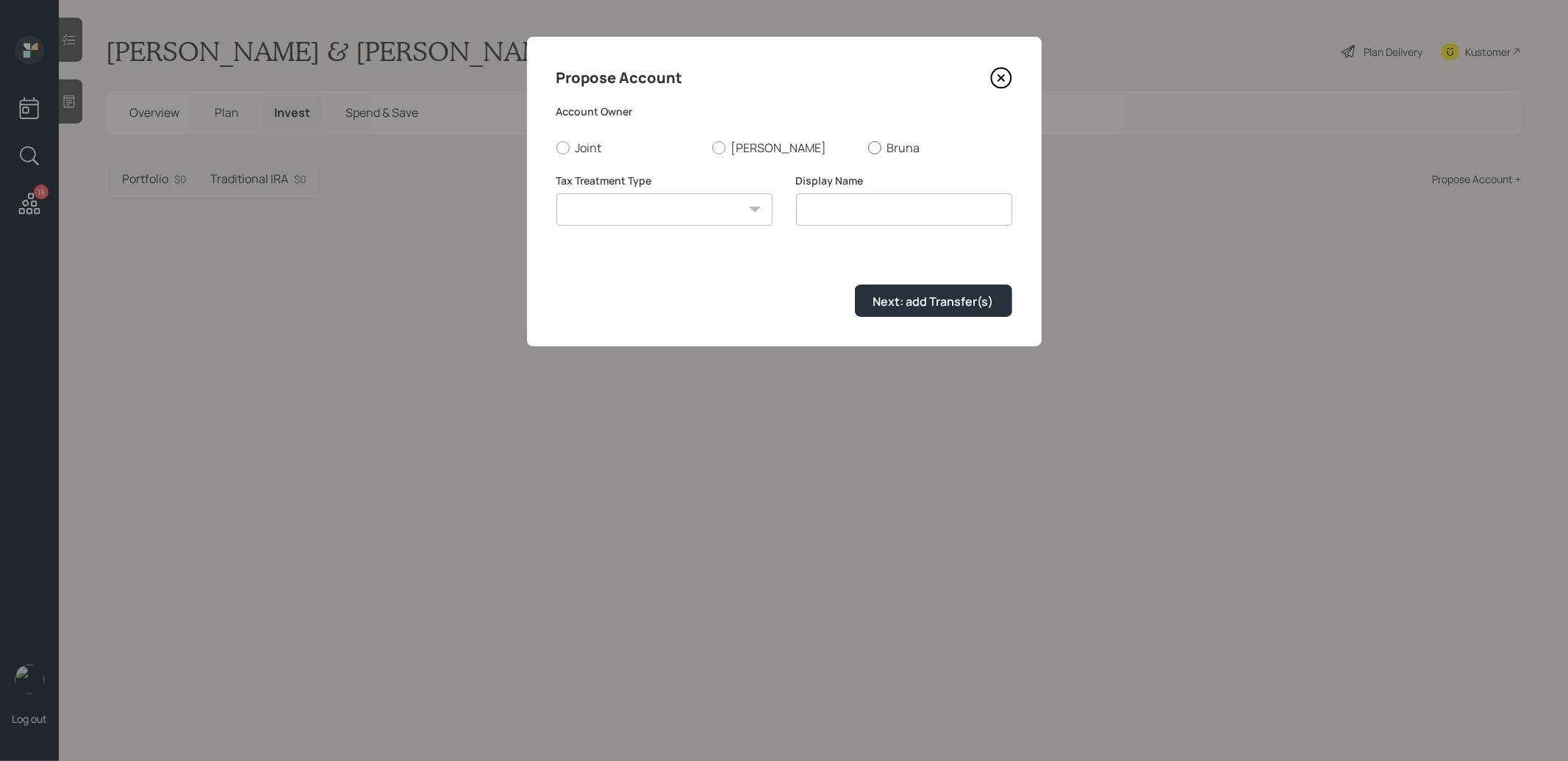
click at [875, 149] on div at bounding box center [875, 147] width 13 height 13
click at [868, 148] on input "Bruna" at bounding box center [867, 147] width 1 height 1
radio input "true"
click at [828, 210] on input at bounding box center [903, 209] width 216 height 32
type input "Traditional IRA"
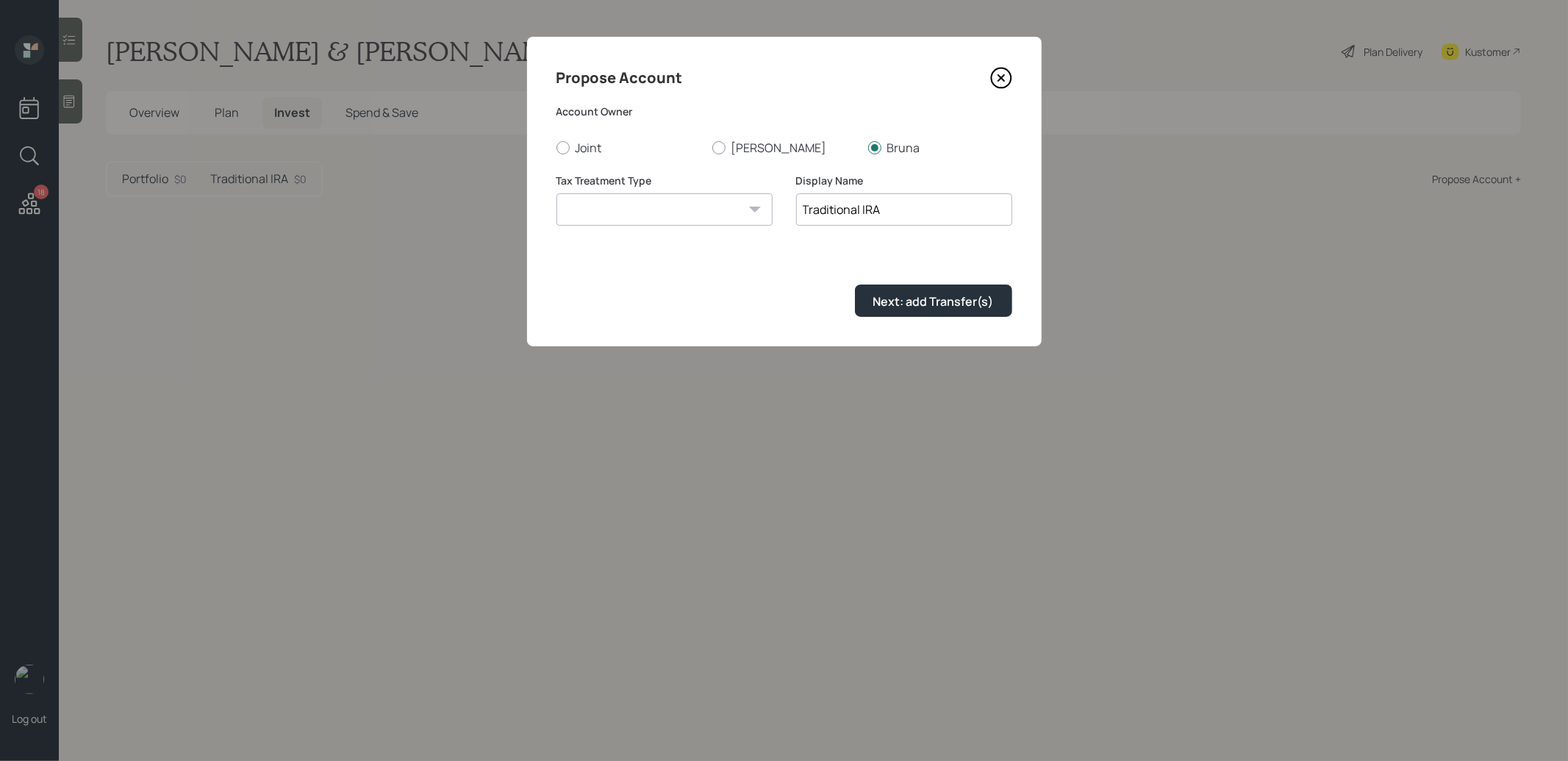
click at [659, 206] on select "Roth Taxable Traditional" at bounding box center [664, 209] width 216 height 32
select select "traditional"
click at [556, 193] on select "Roth Taxable Traditional" at bounding box center [664, 209] width 216 height 32
click at [969, 298] on div "Next: add Transfer(s)" at bounding box center [933, 301] width 120 height 16
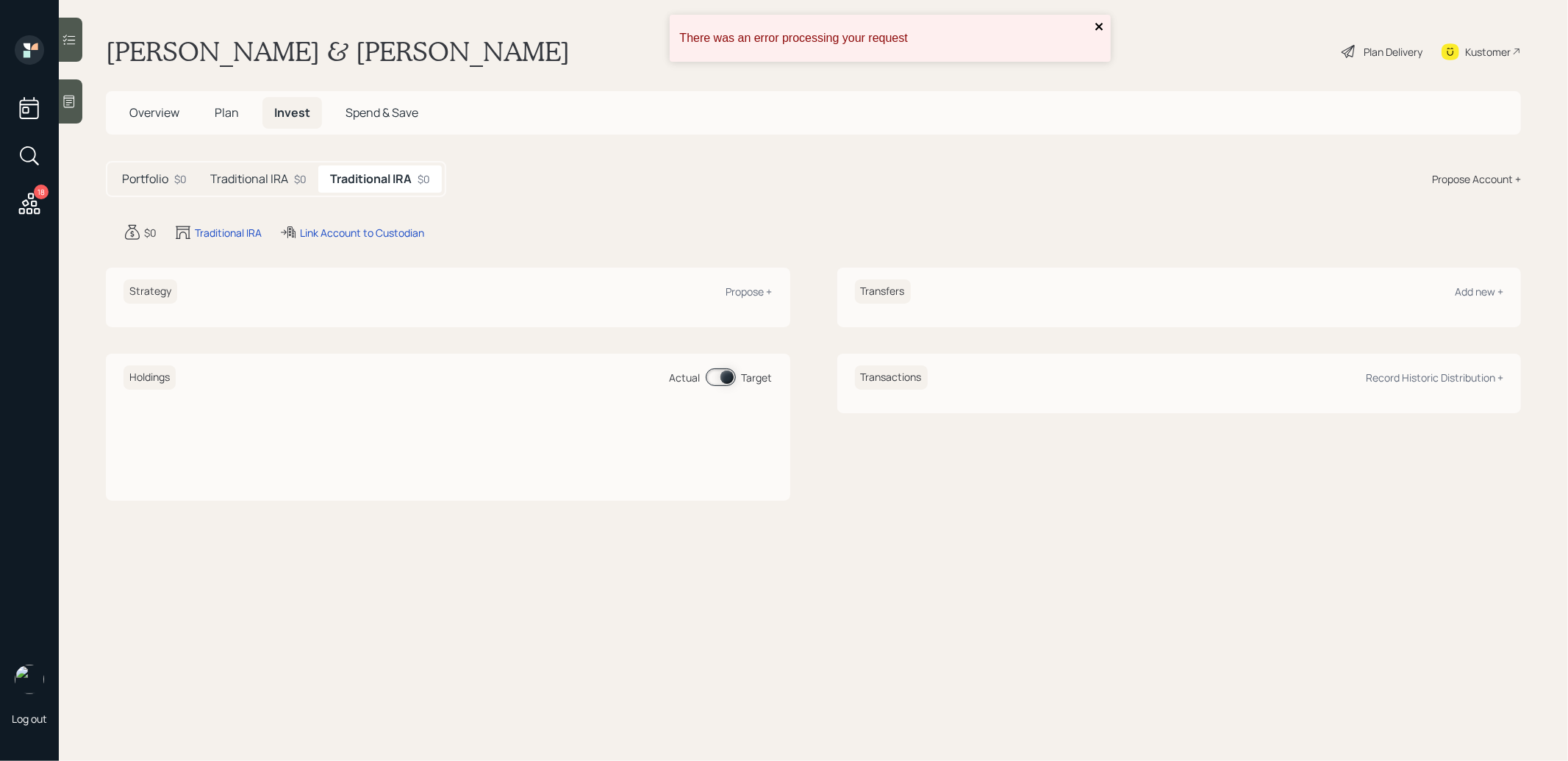
click at [1100, 26] on icon "close" at bounding box center [1099, 27] width 7 height 7
click at [271, 178] on h5 "Traditional IRA" at bounding box center [249, 179] width 78 height 14
click at [752, 291] on div "Propose +" at bounding box center [749, 291] width 46 height 14
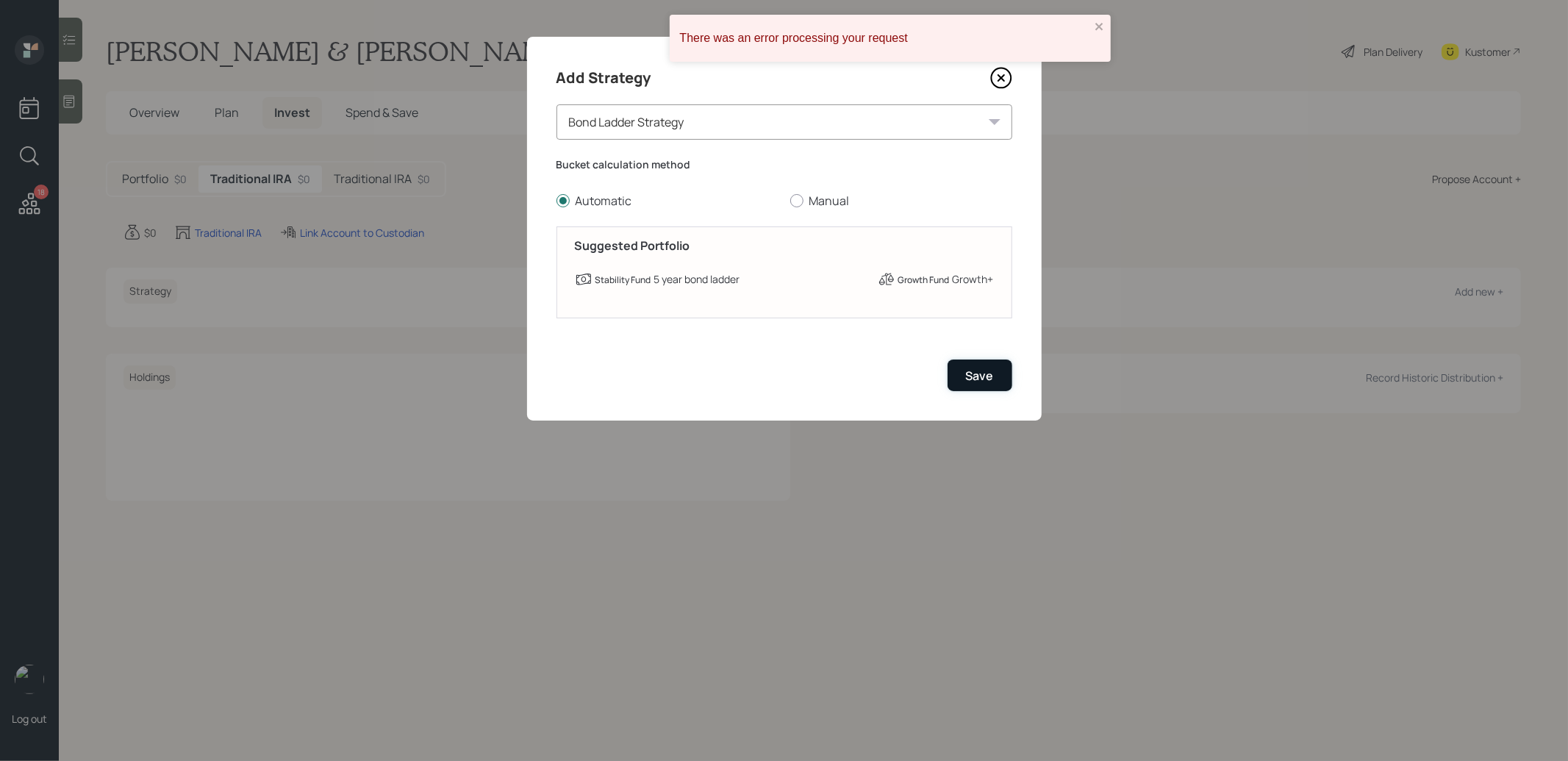
click at [983, 372] on div "Save" at bounding box center [979, 375] width 28 height 16
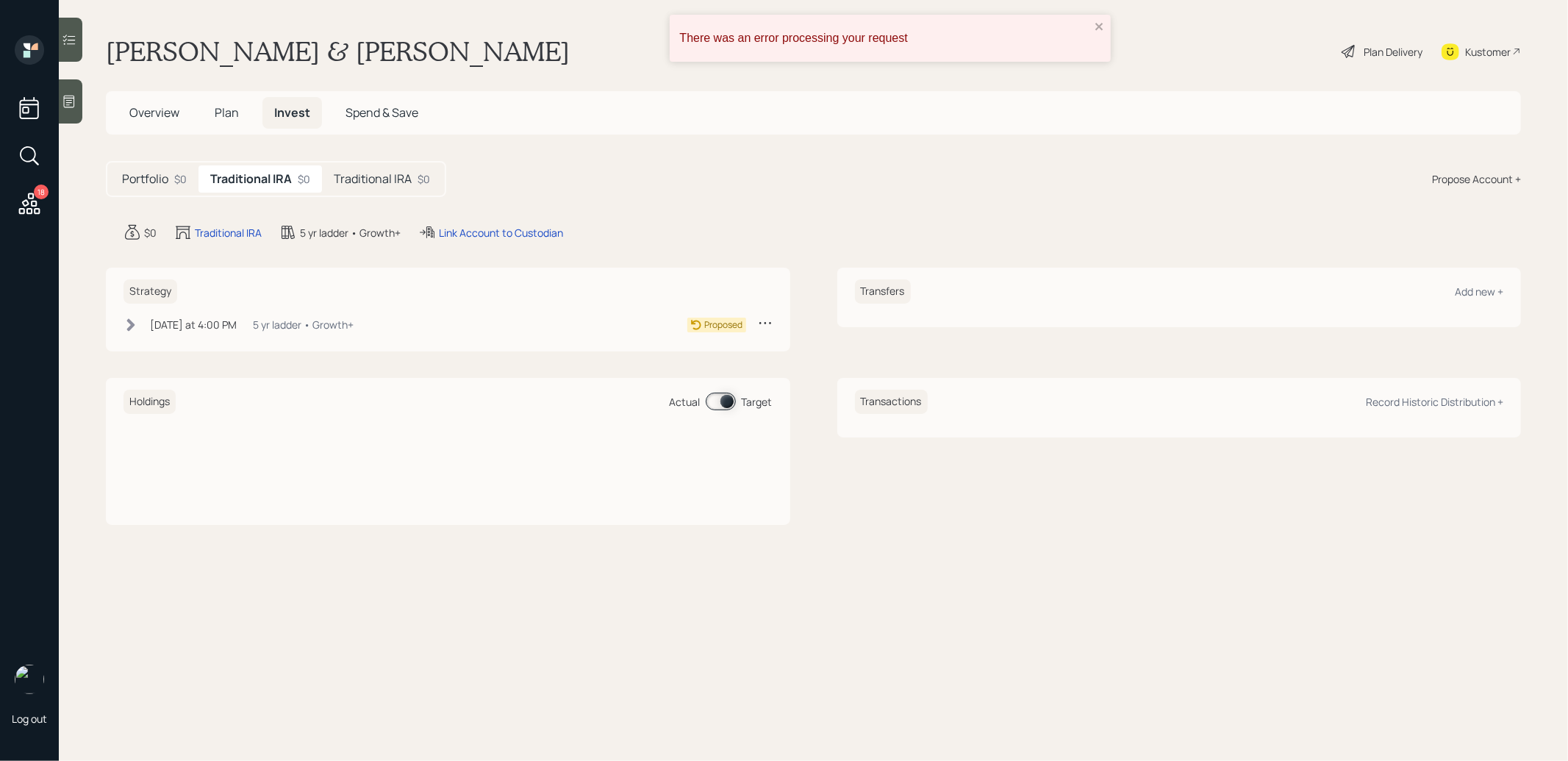
click at [1192, 293] on div "Transfers Add new +" at bounding box center [1178, 292] width 649 height 24
click at [1483, 294] on div "Add new +" at bounding box center [1478, 291] width 48 height 14
click at [1098, 24] on icon "close" at bounding box center [1099, 26] width 10 height 12
click at [380, 179] on h5 "Traditional IRA" at bounding box center [372, 179] width 78 height 14
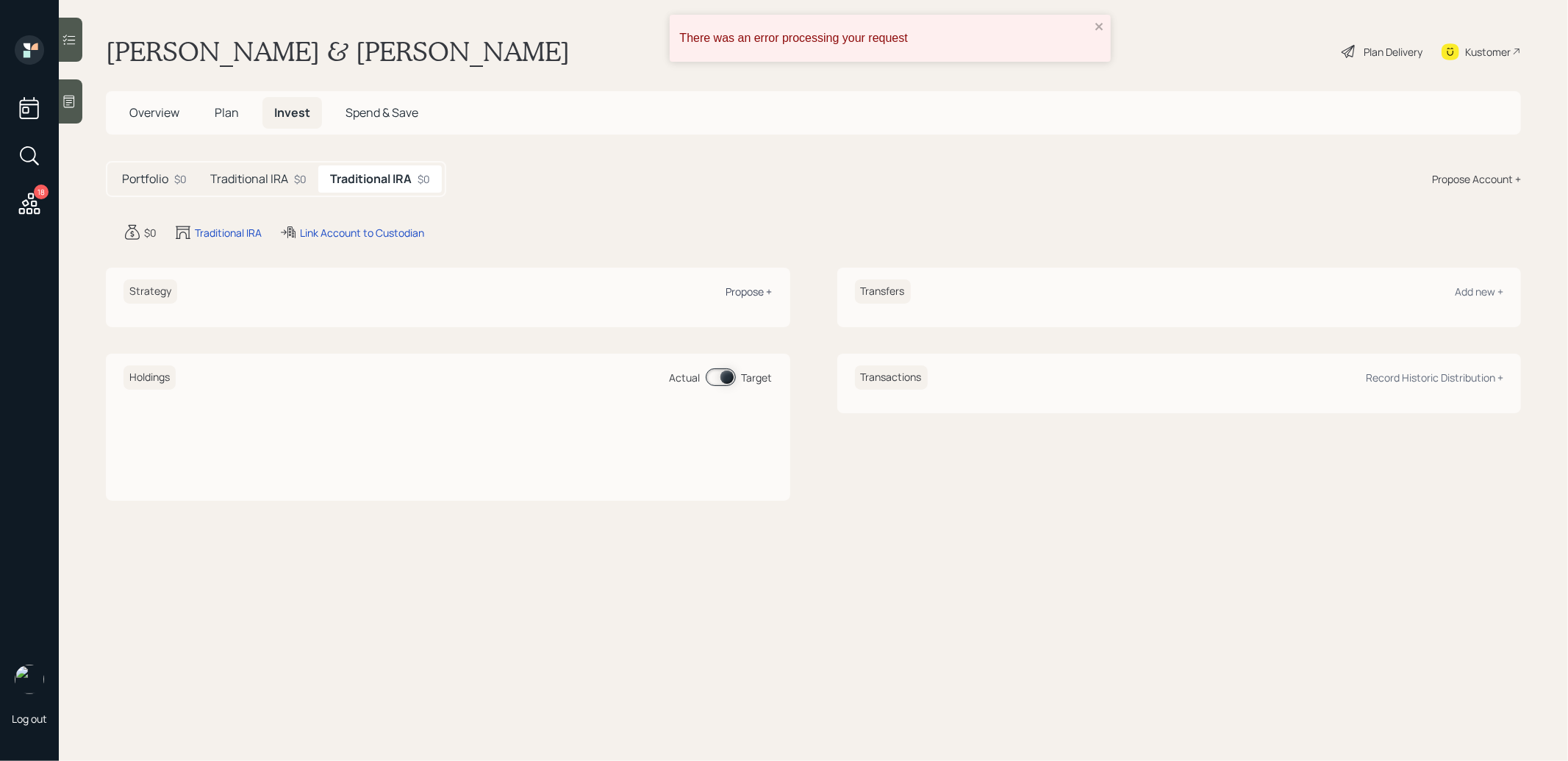
click at [756, 285] on div "Propose +" at bounding box center [749, 291] width 46 height 14
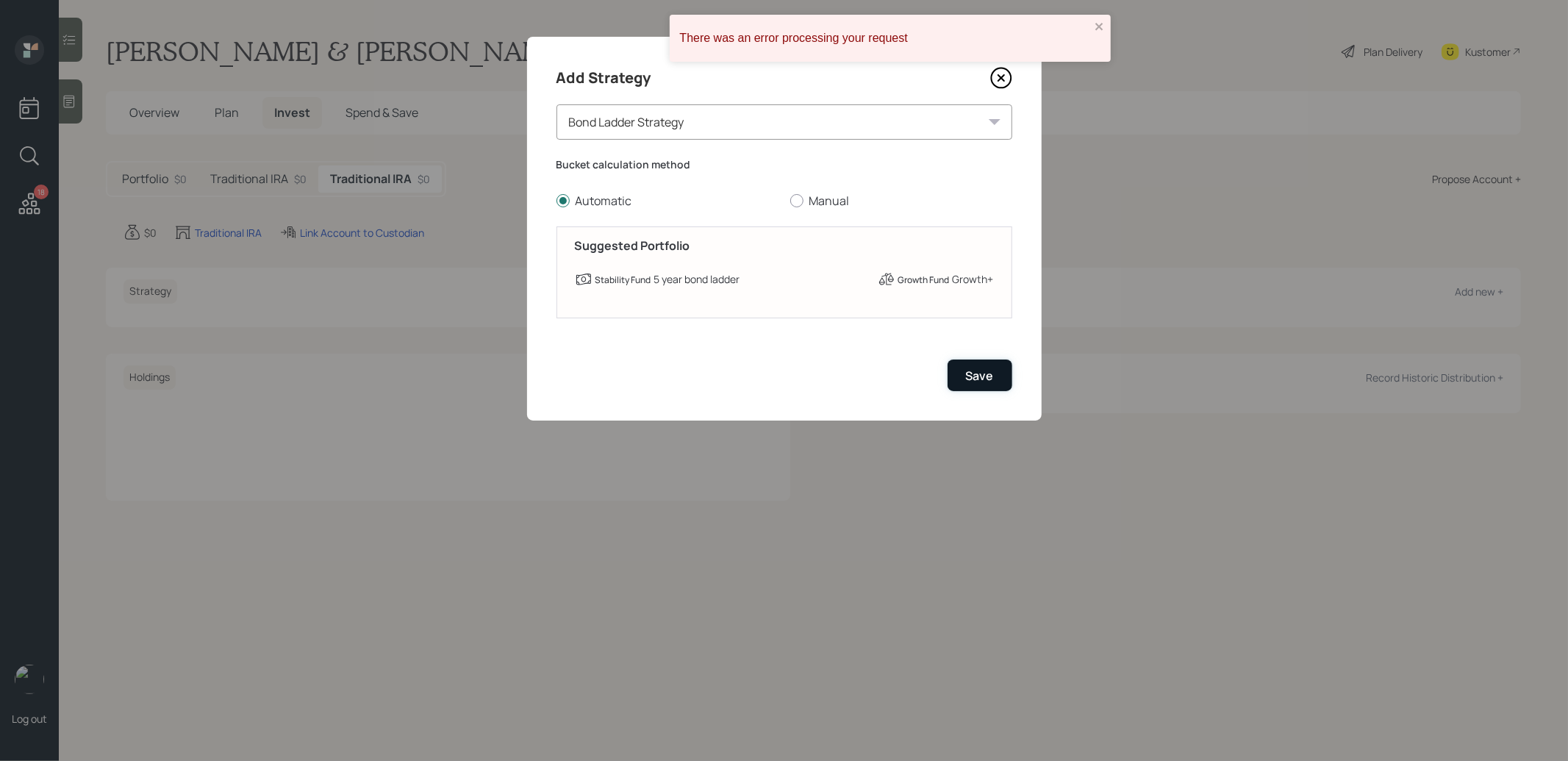
click at [993, 377] on button "Save" at bounding box center [979, 375] width 65 height 31
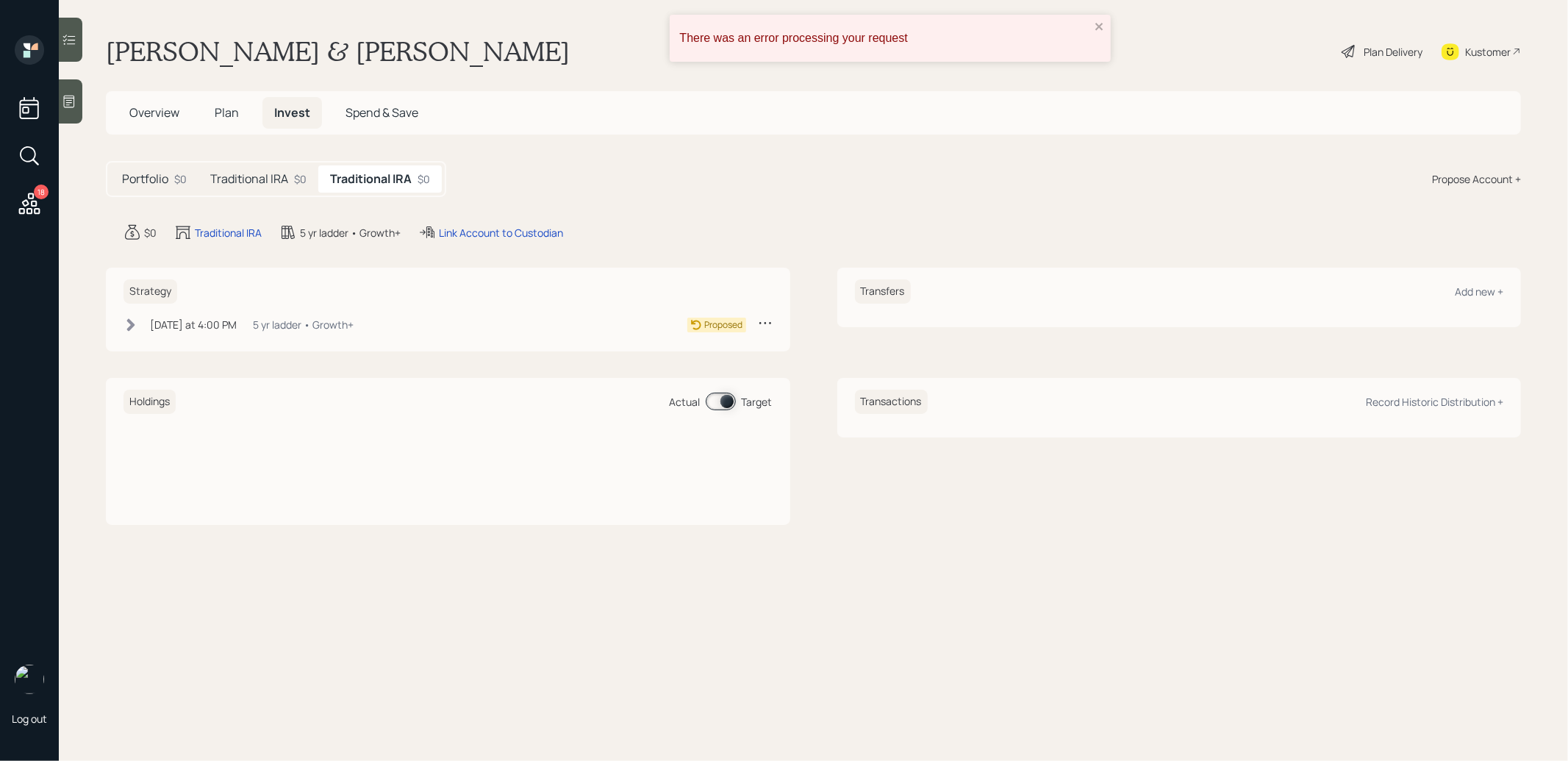
click at [1489, 177] on div "Propose Account +" at bounding box center [1476, 179] width 89 height 16
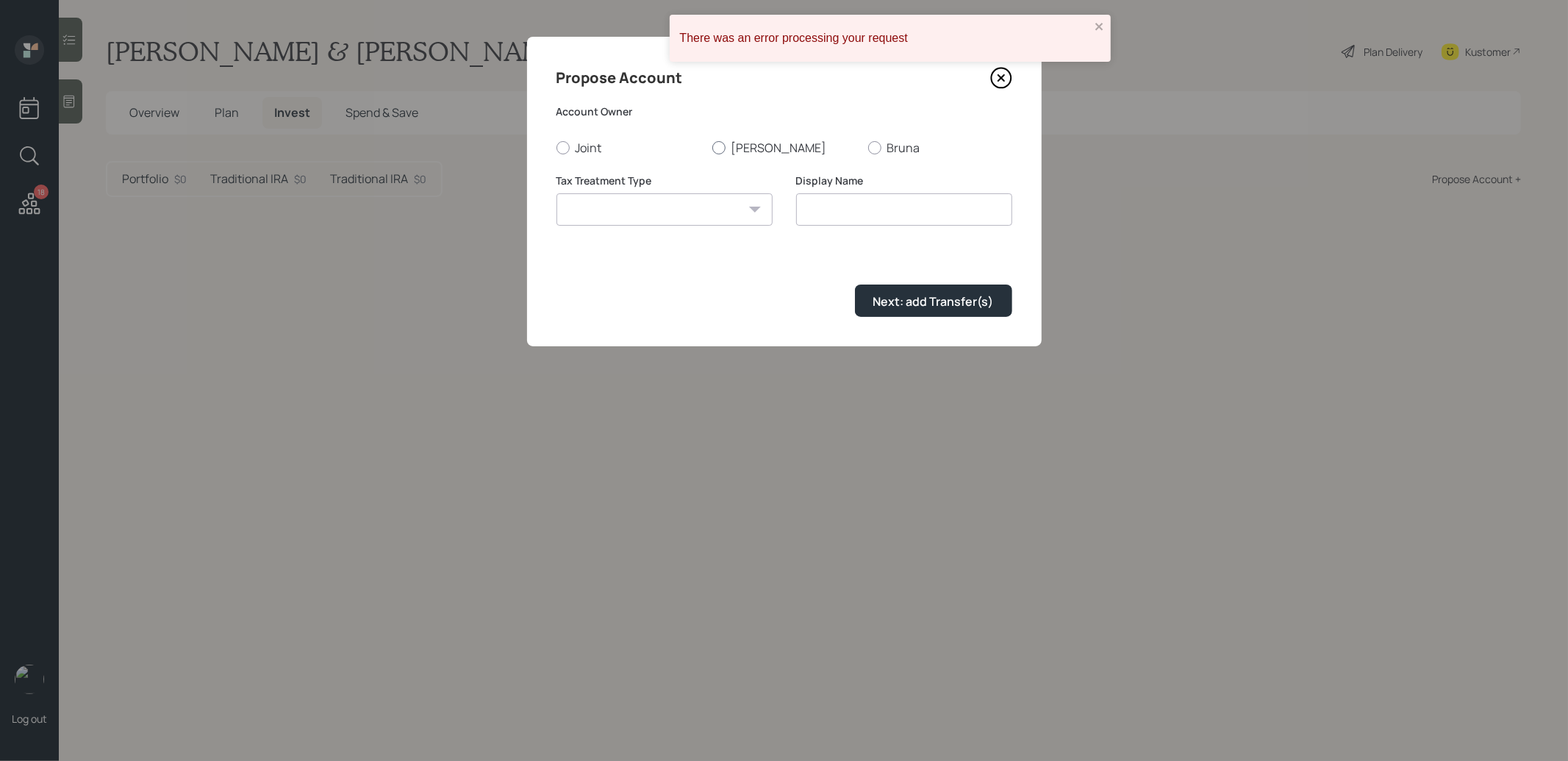
click at [718, 144] on div at bounding box center [718, 147] width 13 height 13
click at [712, 147] on input "Stacy" at bounding box center [712, 147] width 1 height 1
radio input "true"
click at [716, 215] on select "Roth Taxable Traditional" at bounding box center [664, 209] width 216 height 32
select select "roth"
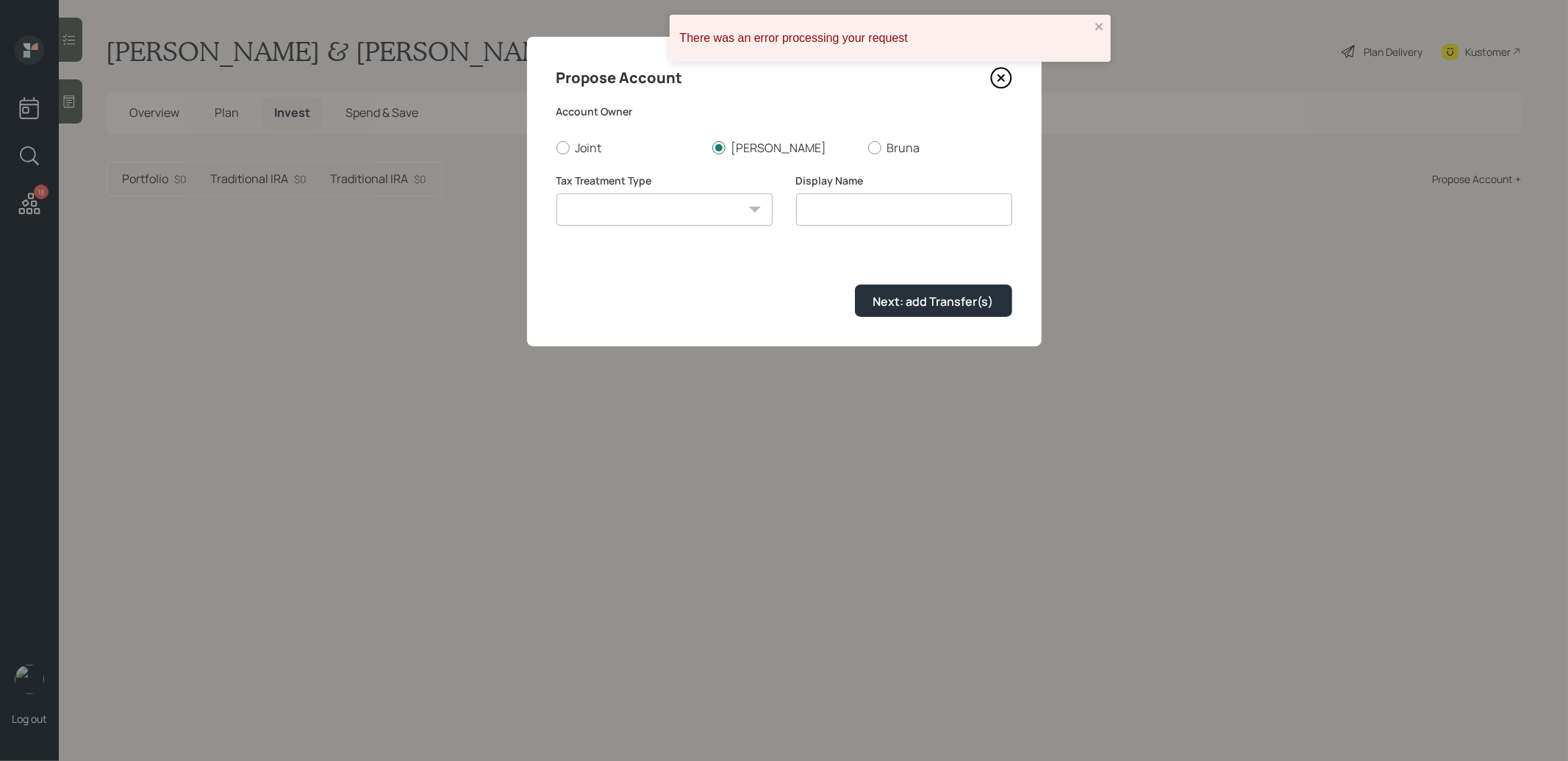
click at [556, 193] on select "Roth Taxable Traditional" at bounding box center [664, 209] width 216 height 32
click at [886, 217] on input "Roth" at bounding box center [903, 209] width 216 height 32
type input "Roth IRA - Stacy"
click at [970, 300] on div "Next: add Transfer(s)" at bounding box center [933, 301] width 120 height 16
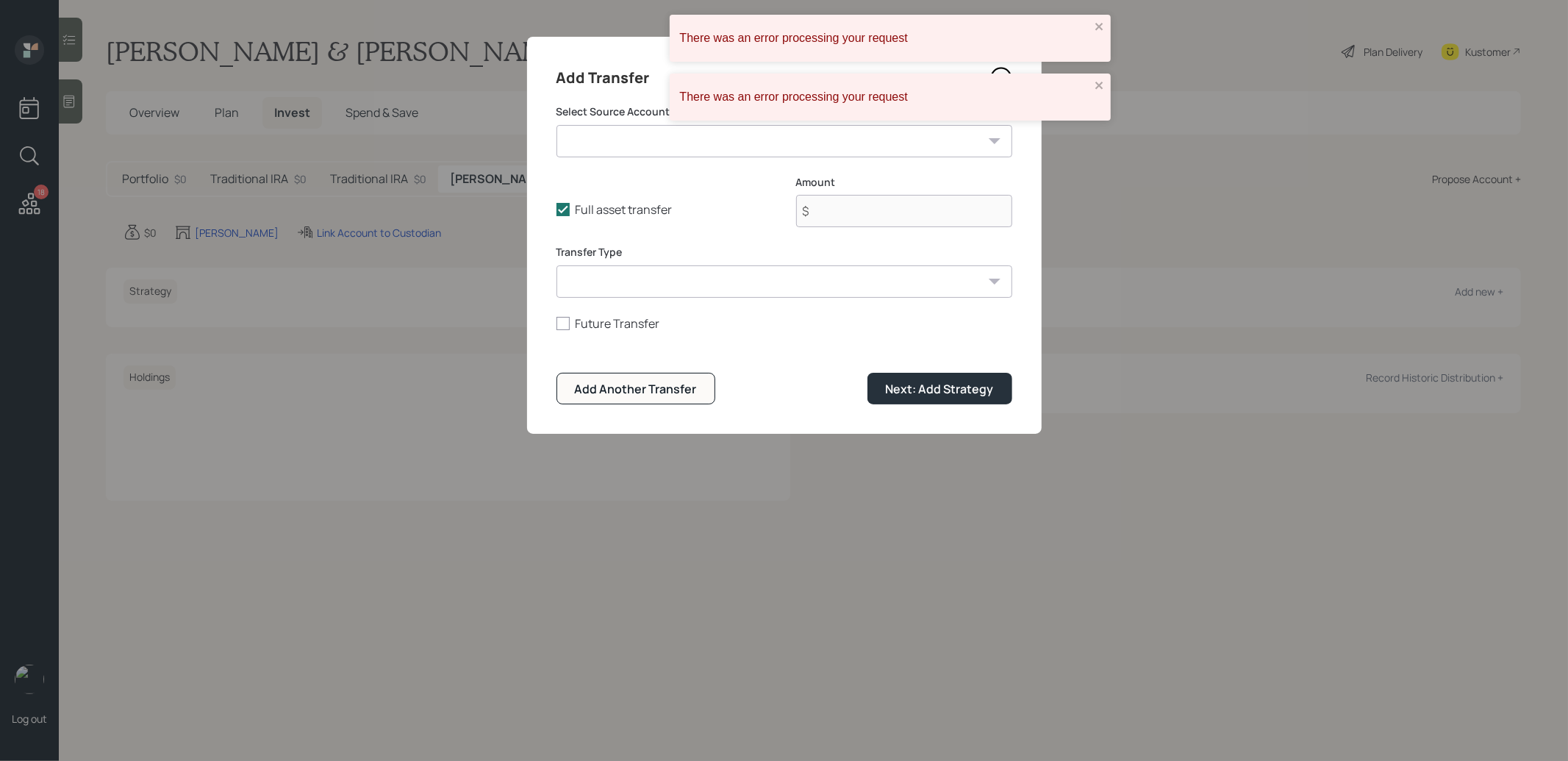
click at [691, 141] on select "SEP IRA - Empower ($17,000 | SEP IRA) Schwab Brokerage (INTU/SOFI Stock) ($366,…" at bounding box center [784, 141] width 455 height 32
click at [556, 125] on select "SEP IRA - Empower ($17,000 | SEP IRA) Schwab Brokerage (INTU/SOFI Stock) ($366,…" at bounding box center [784, 141] width 455 height 32
click at [1099, 23] on icon "close" at bounding box center [1099, 26] width 10 height 12
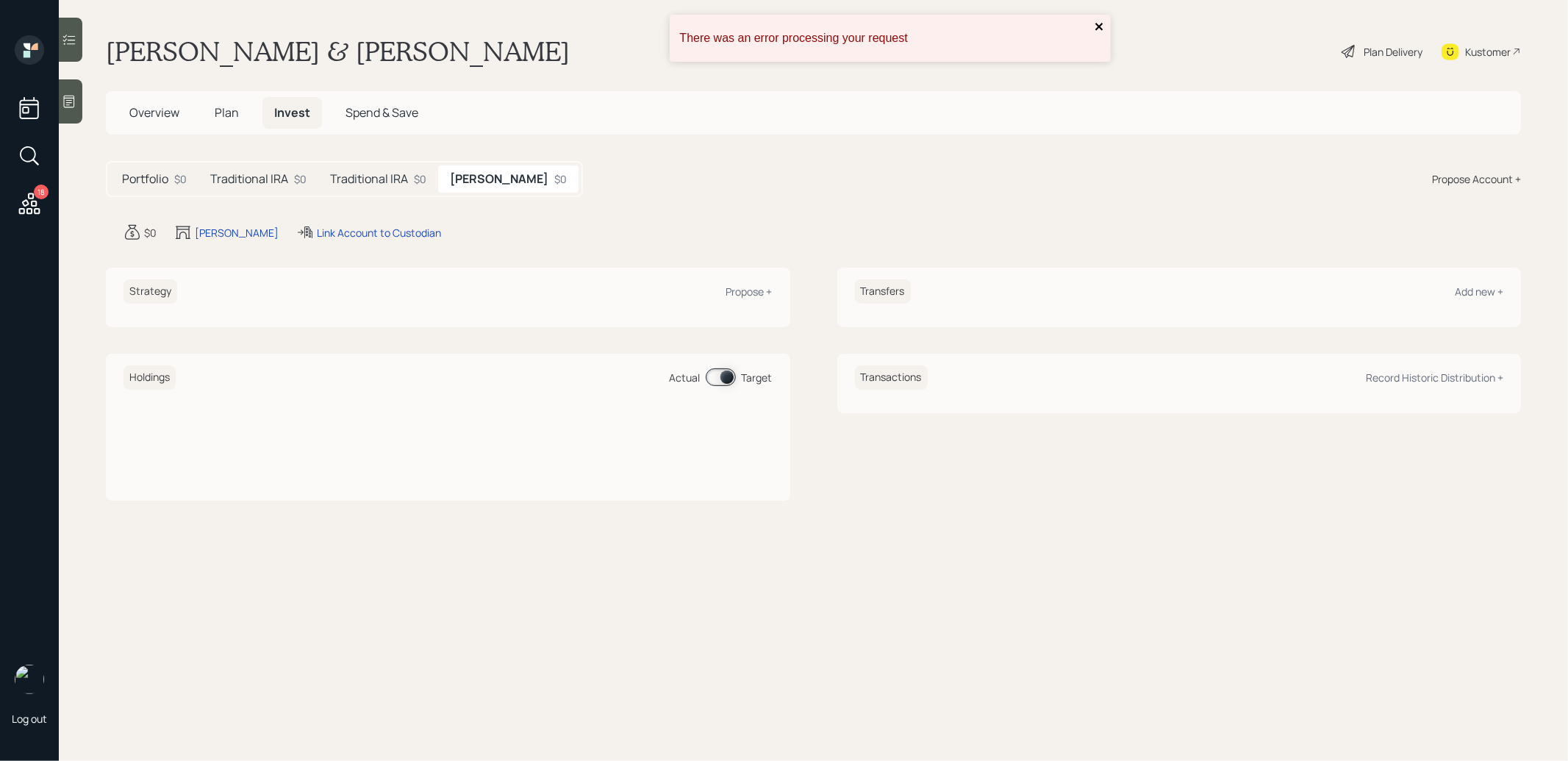
click at [1101, 25] on icon "close" at bounding box center [1099, 27] width 7 height 7
click at [744, 296] on div "Propose +" at bounding box center [749, 291] width 46 height 14
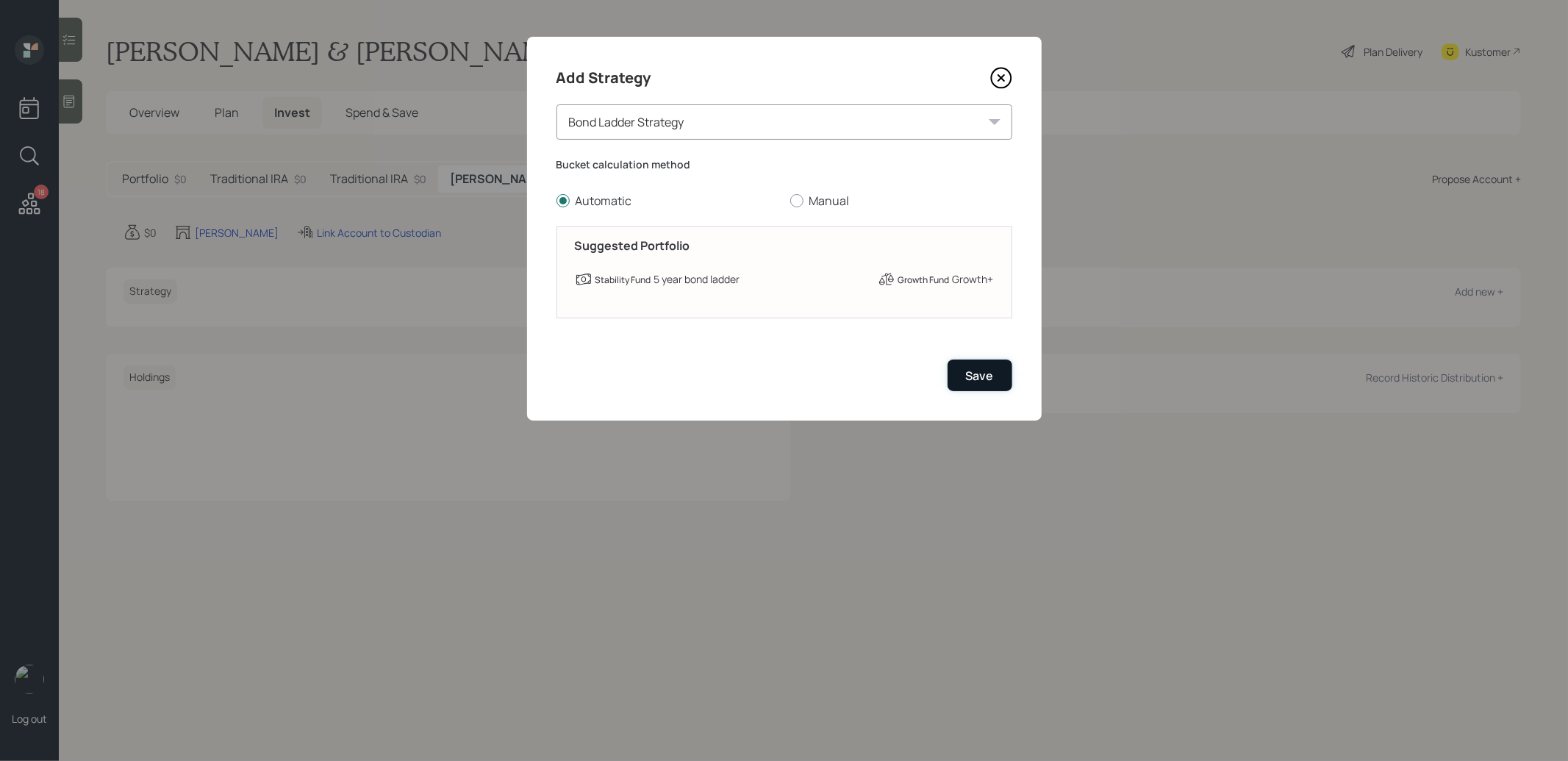
click at [981, 370] on div "Save" at bounding box center [979, 375] width 28 height 16
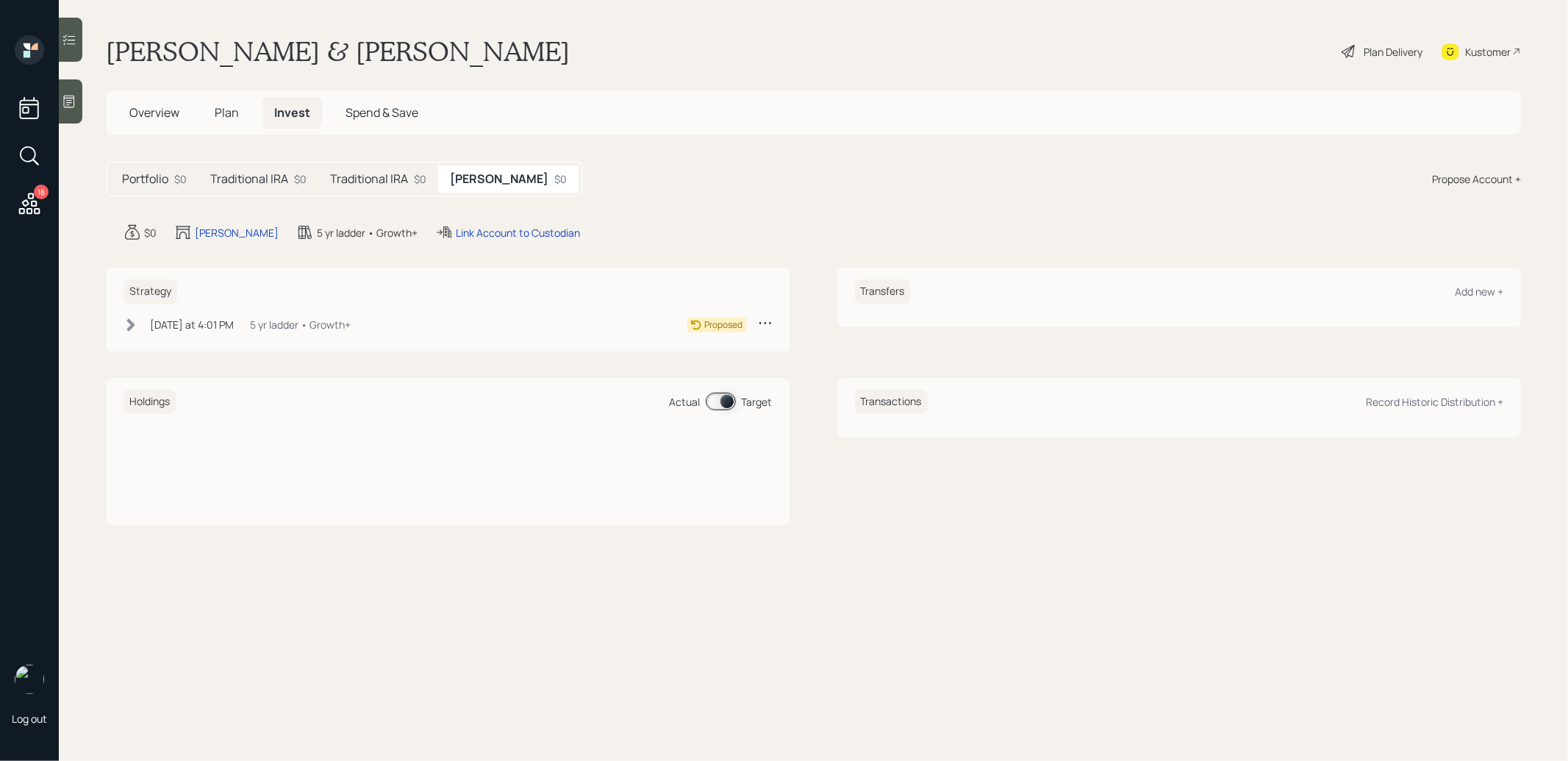
click at [241, 178] on h5 "Traditional IRA" at bounding box center [249, 179] width 78 height 14
click at [518, 231] on div "Link Account to Custodian" at bounding box center [501, 232] width 124 height 16
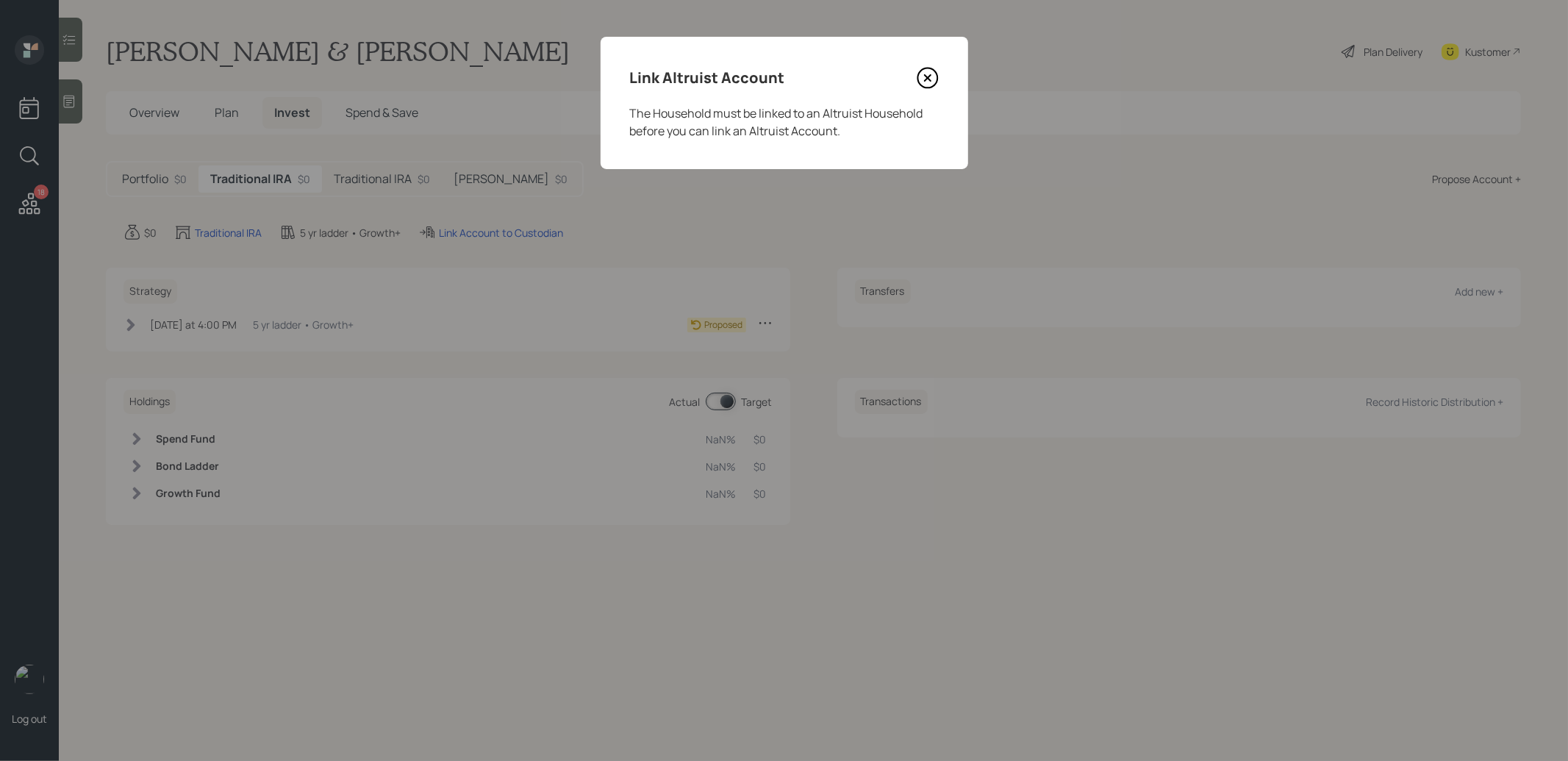
click at [922, 78] on icon at bounding box center [927, 78] width 22 height 22
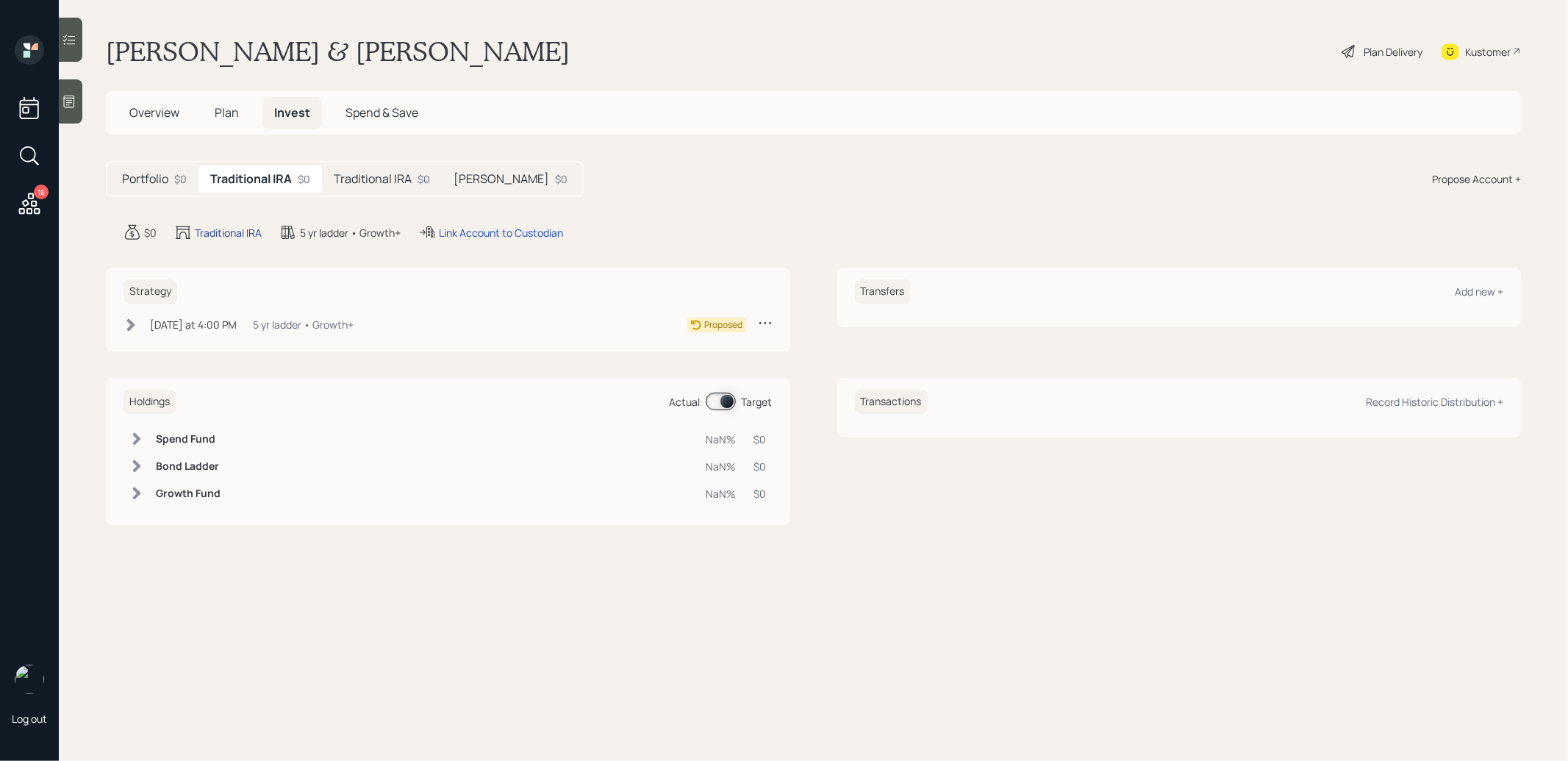
click at [242, 230] on div "Traditional IRA" at bounding box center [228, 232] width 67 height 16
select select "traditional"
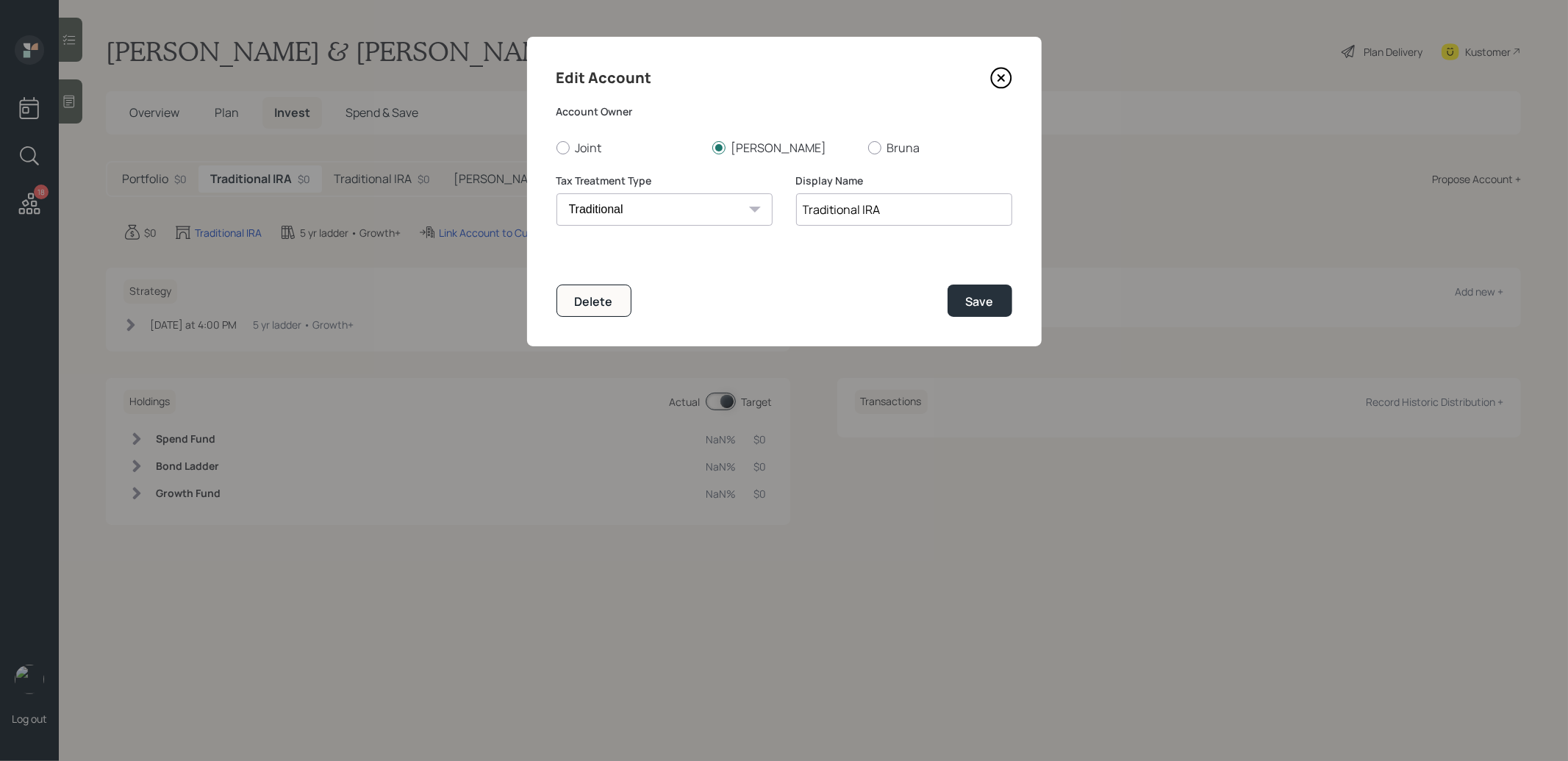
click at [914, 208] on input "Traditional IRA" at bounding box center [903, 209] width 216 height 32
type input "Traditional IRA - Stacy"
click at [996, 298] on button "Save" at bounding box center [979, 300] width 65 height 31
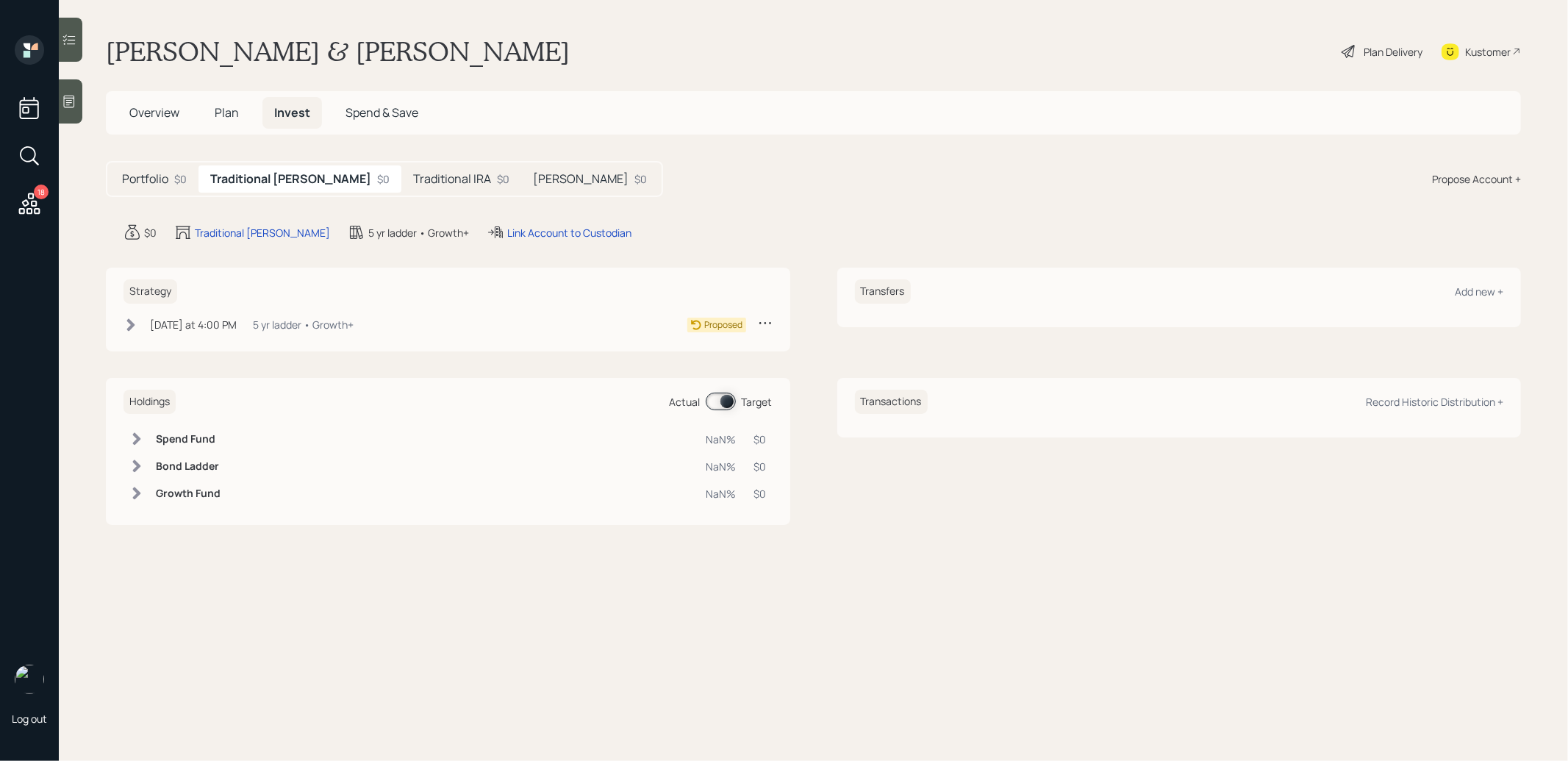
click at [429, 177] on h5 "Traditional IRA" at bounding box center [452, 179] width 78 height 14
click at [213, 232] on div "Traditional IRA" at bounding box center [228, 232] width 67 height 16
select select "traditional"
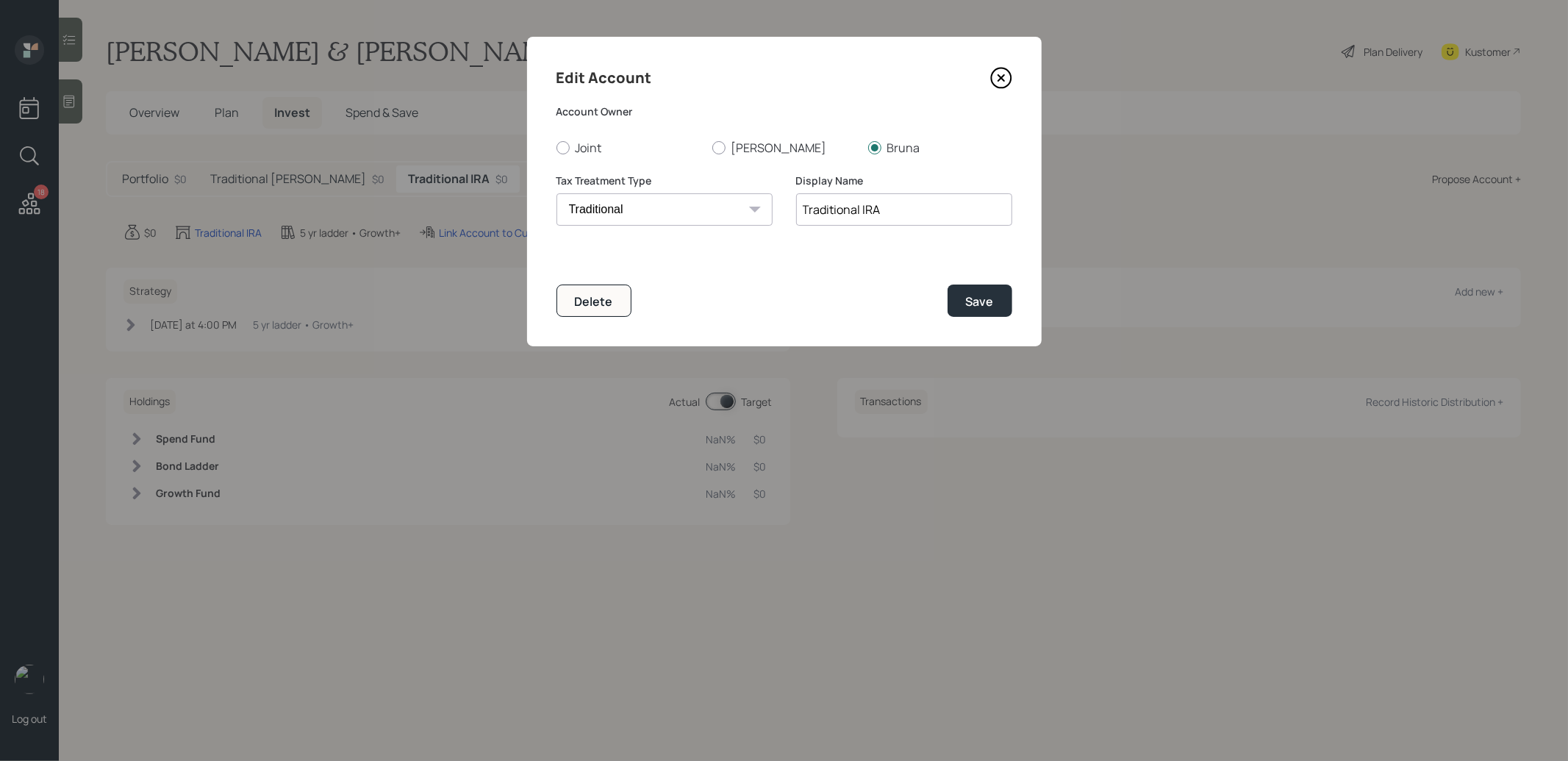
click at [905, 208] on input "Traditional IRA" at bounding box center [903, 209] width 216 height 32
type input "Traditional IRA - Bruna"
click at [992, 302] on div "Save" at bounding box center [979, 301] width 28 height 16
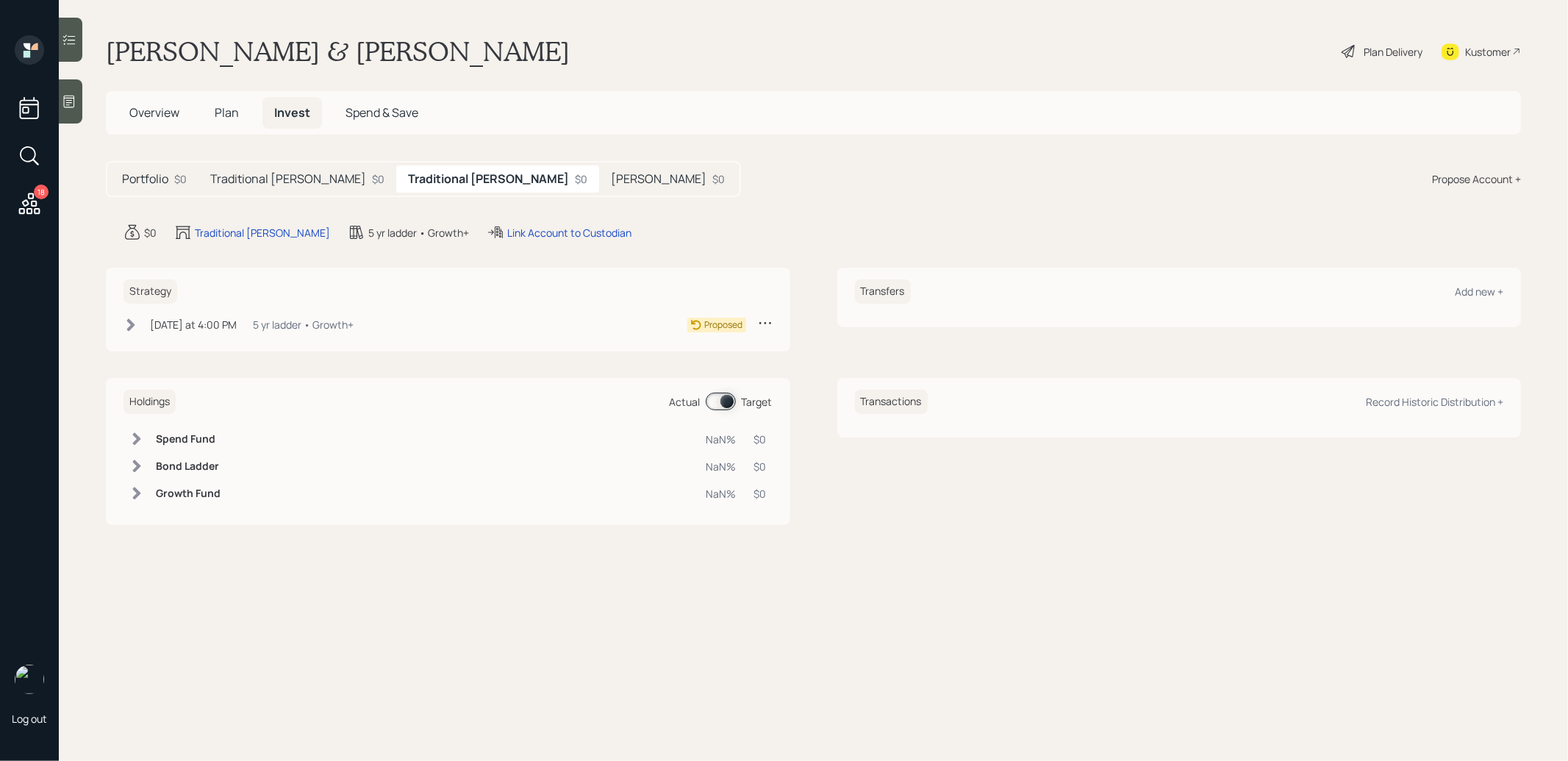
click at [1475, 181] on div "Propose Account +" at bounding box center [1476, 179] width 89 height 16
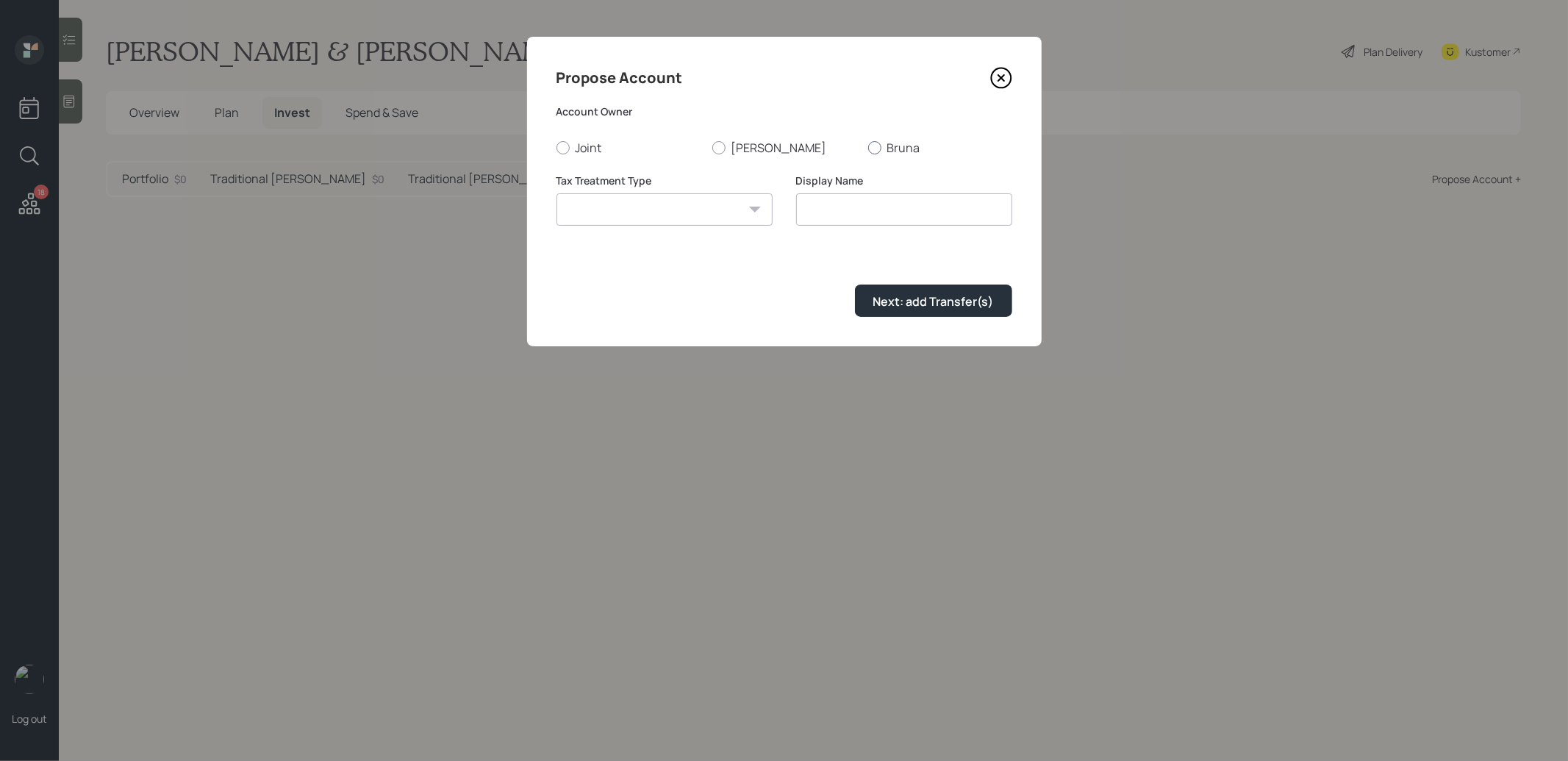
click at [872, 150] on div at bounding box center [875, 147] width 13 height 13
click at [868, 148] on input "Bruna" at bounding box center [867, 147] width 1 height 1
radio input "true"
click at [733, 202] on select "Roth Taxable Traditional" at bounding box center [664, 209] width 216 height 32
select select "roth"
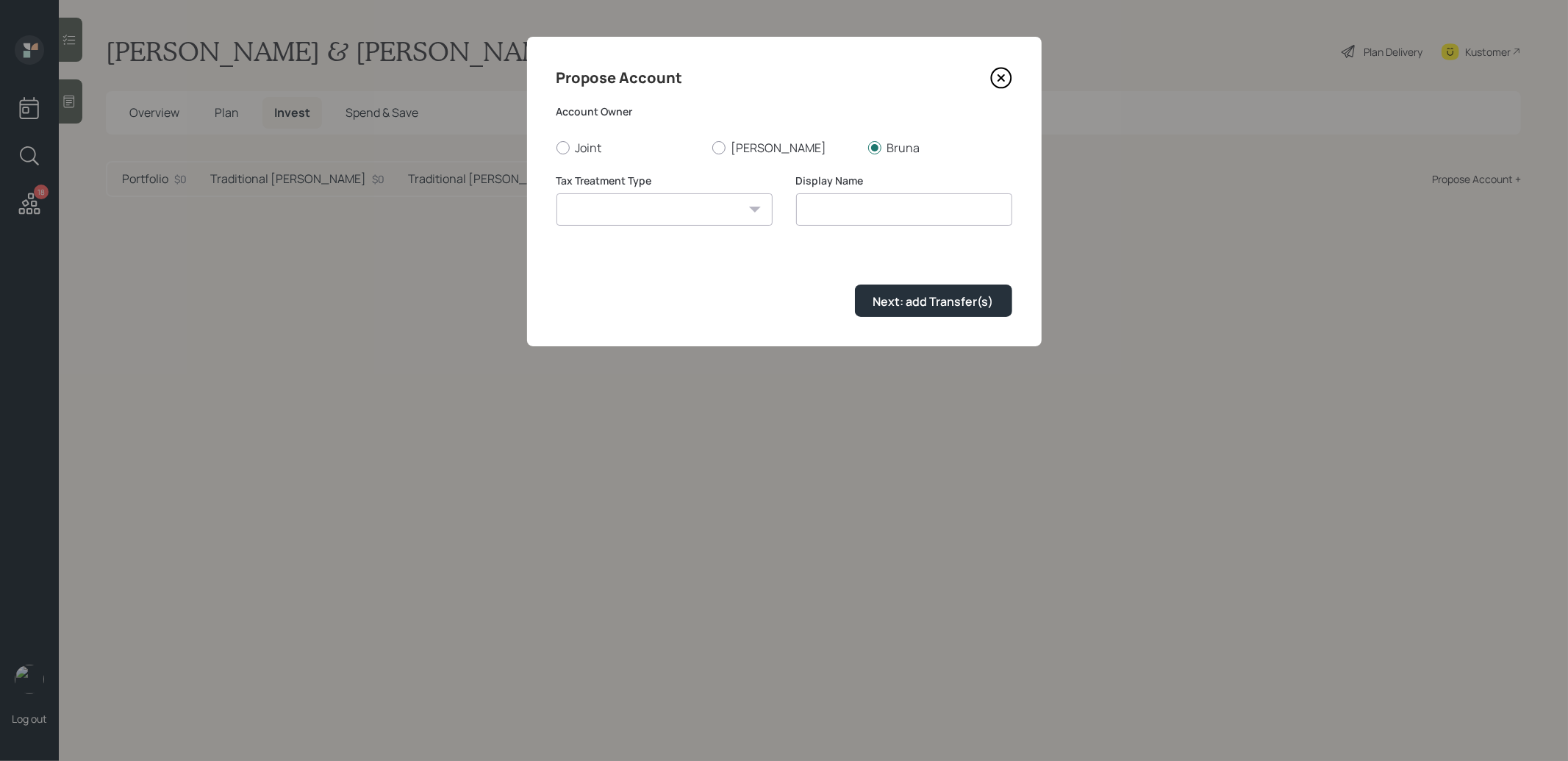
click at [556, 193] on select "Roth Taxable Traditional" at bounding box center [664, 209] width 216 height 32
click at [901, 215] on input "Roth" at bounding box center [903, 209] width 216 height 32
type input "Roth IRA - Bruna"
click at [926, 310] on button "Next: add Transfer(s)" at bounding box center [933, 300] width 157 height 31
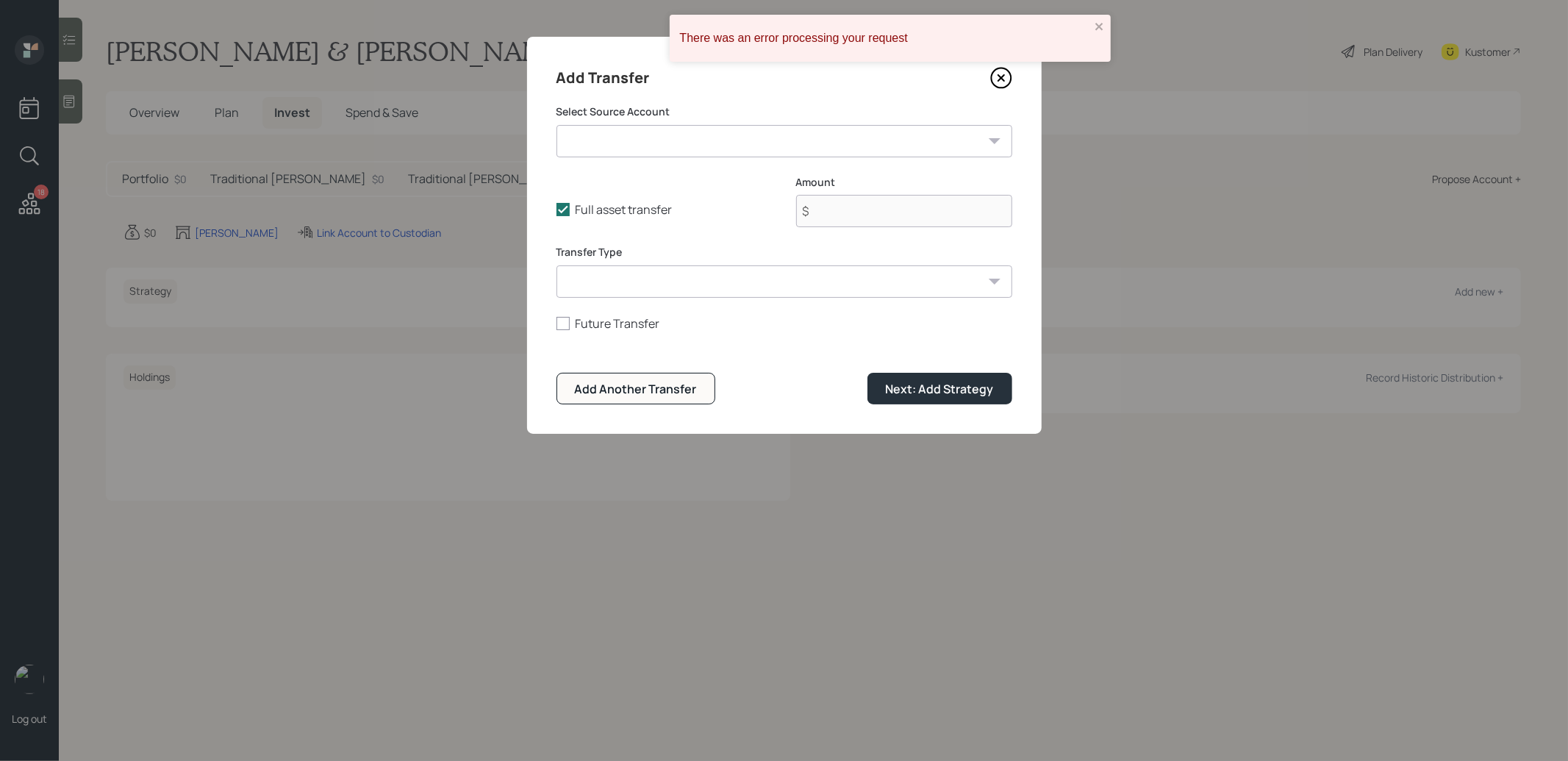
click at [681, 143] on select "SEP IRA - Empower ($17,000 | SEP IRA) Schwab Brokerage (INTU/SOFI Stock) ($366,…" at bounding box center [784, 141] width 455 height 32
click at [940, 387] on form "Select Source Account SEP IRA - Empower ($17,000 | SEP IRA) Schwab Brokerage (I…" at bounding box center [784, 255] width 455 height 300
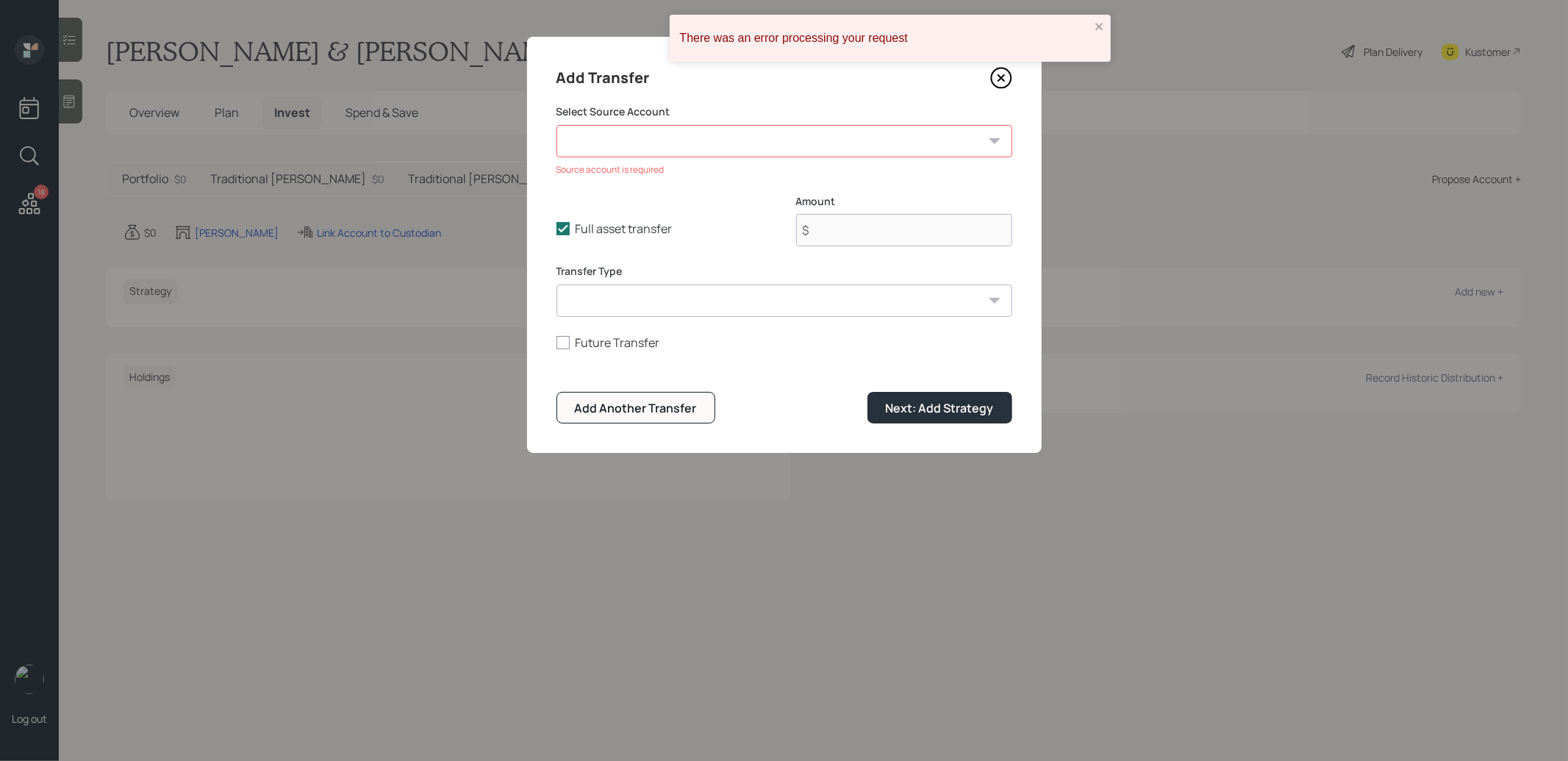
click at [1000, 73] on icon at bounding box center [1002, 78] width 22 height 22
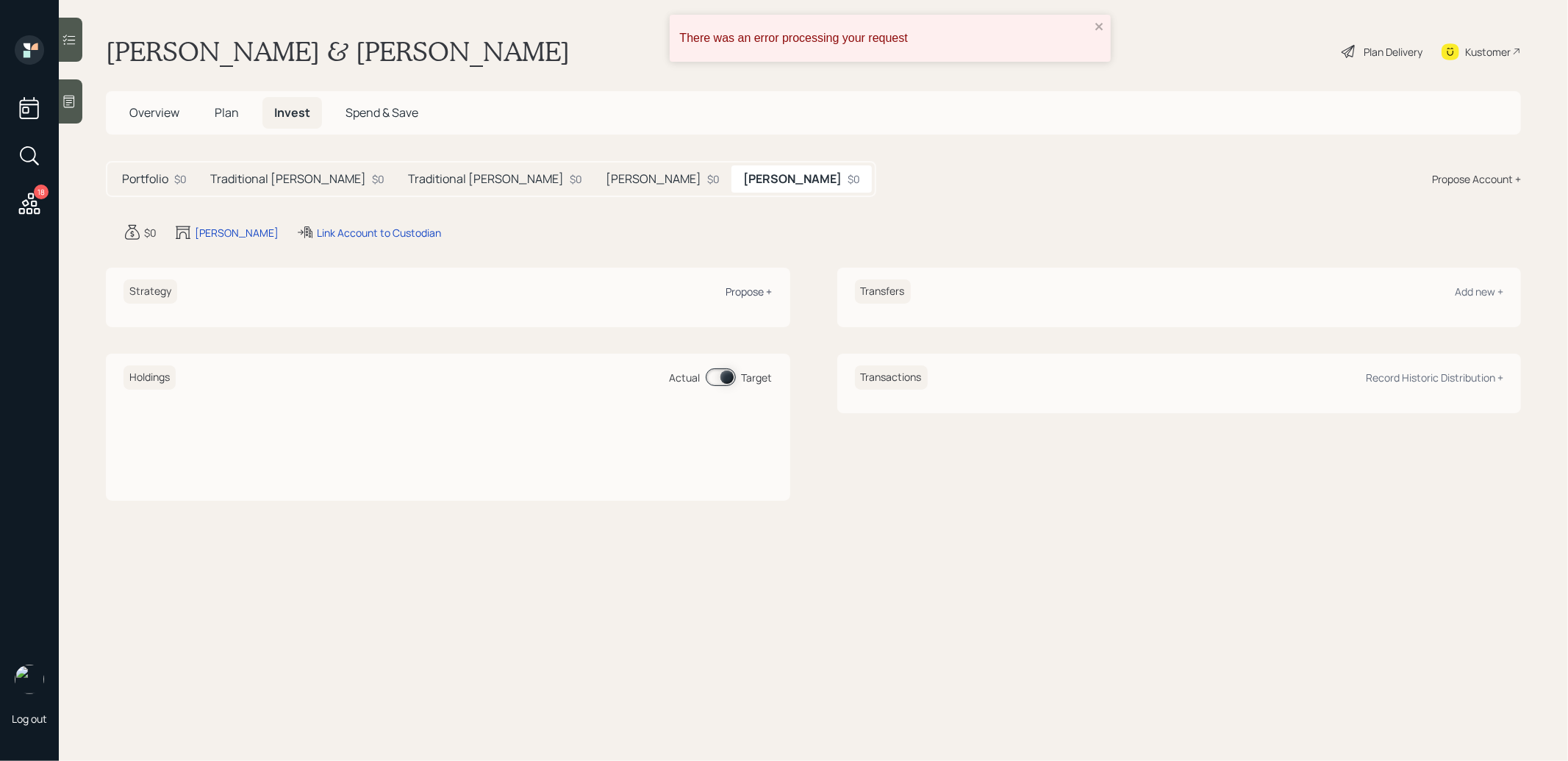
click at [749, 290] on div "Propose +" at bounding box center [749, 291] width 46 height 14
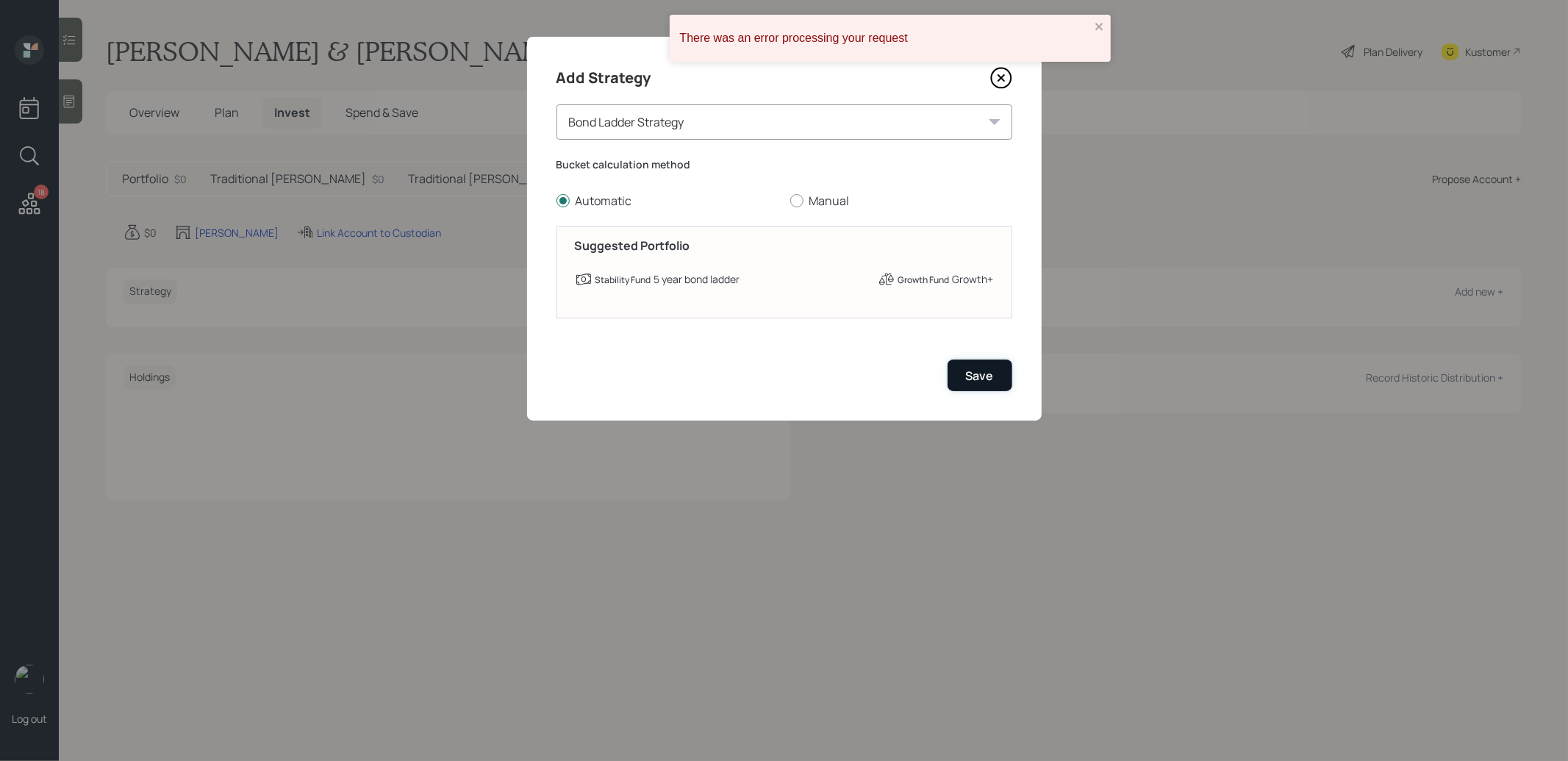
click at [984, 378] on div "Save" at bounding box center [979, 375] width 28 height 16
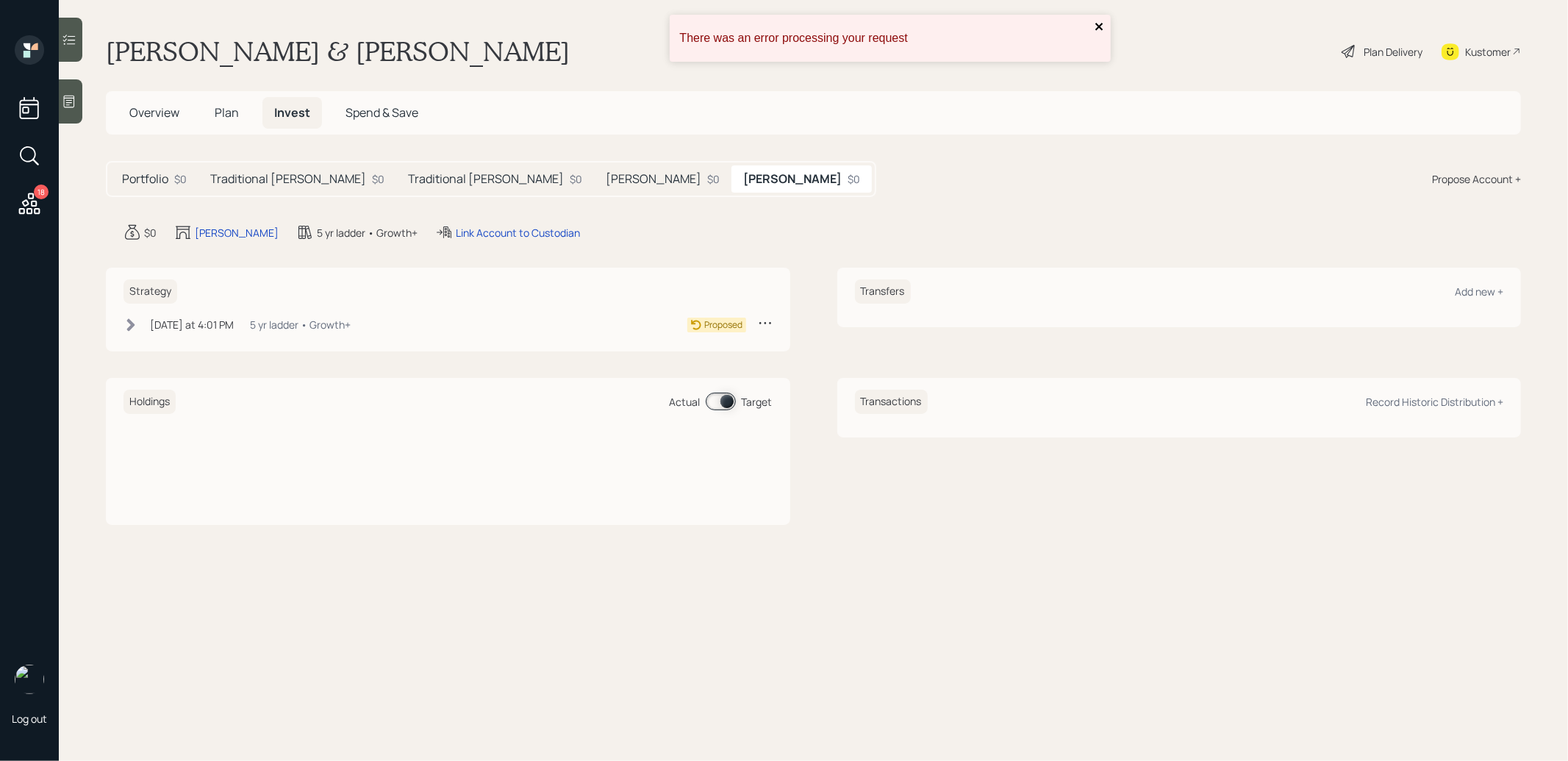
click at [1097, 27] on icon "close" at bounding box center [1099, 27] width 7 height 7
